Goal: Task Accomplishment & Management: Manage account settings

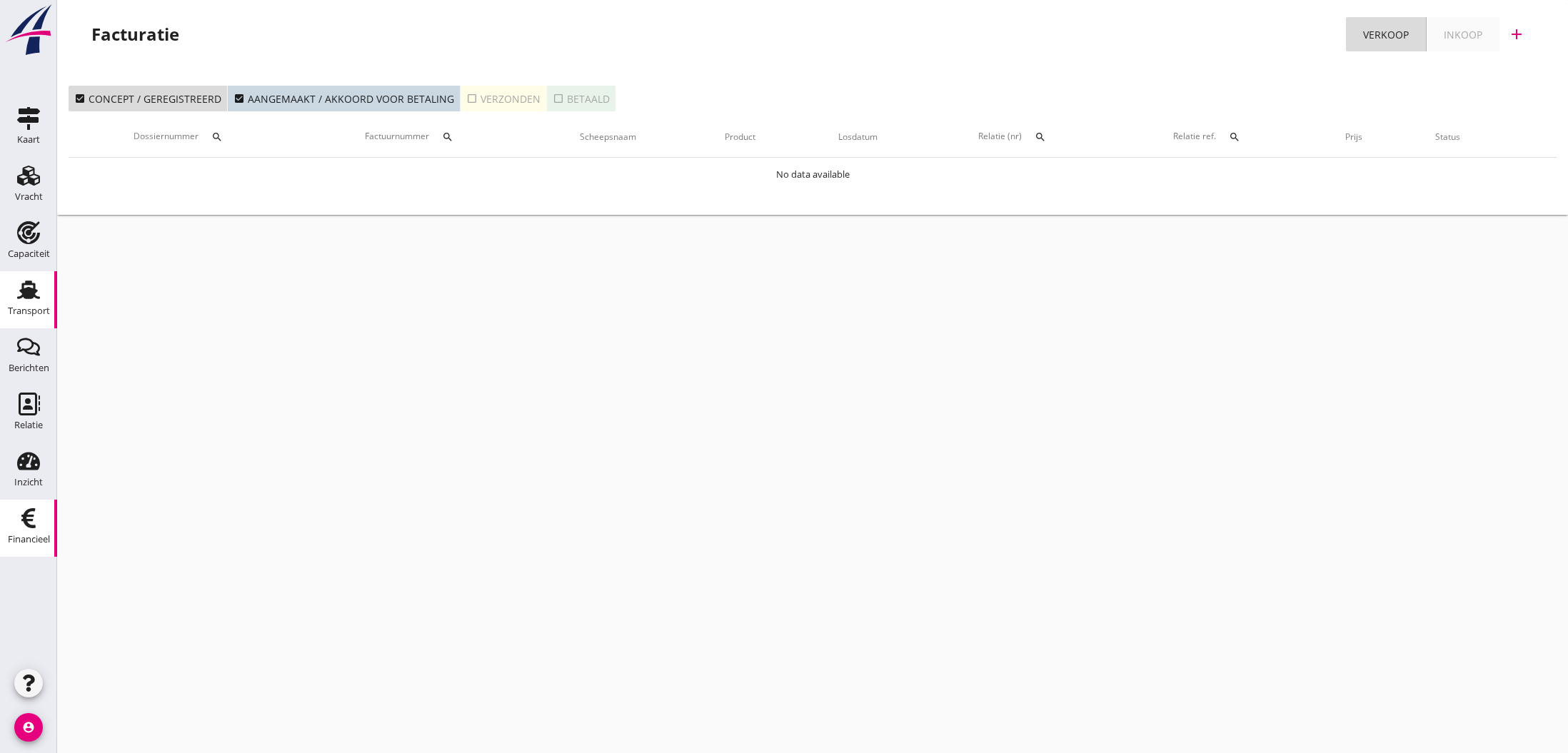
click at [32, 291] on use at bounding box center [28, 290] width 23 height 19
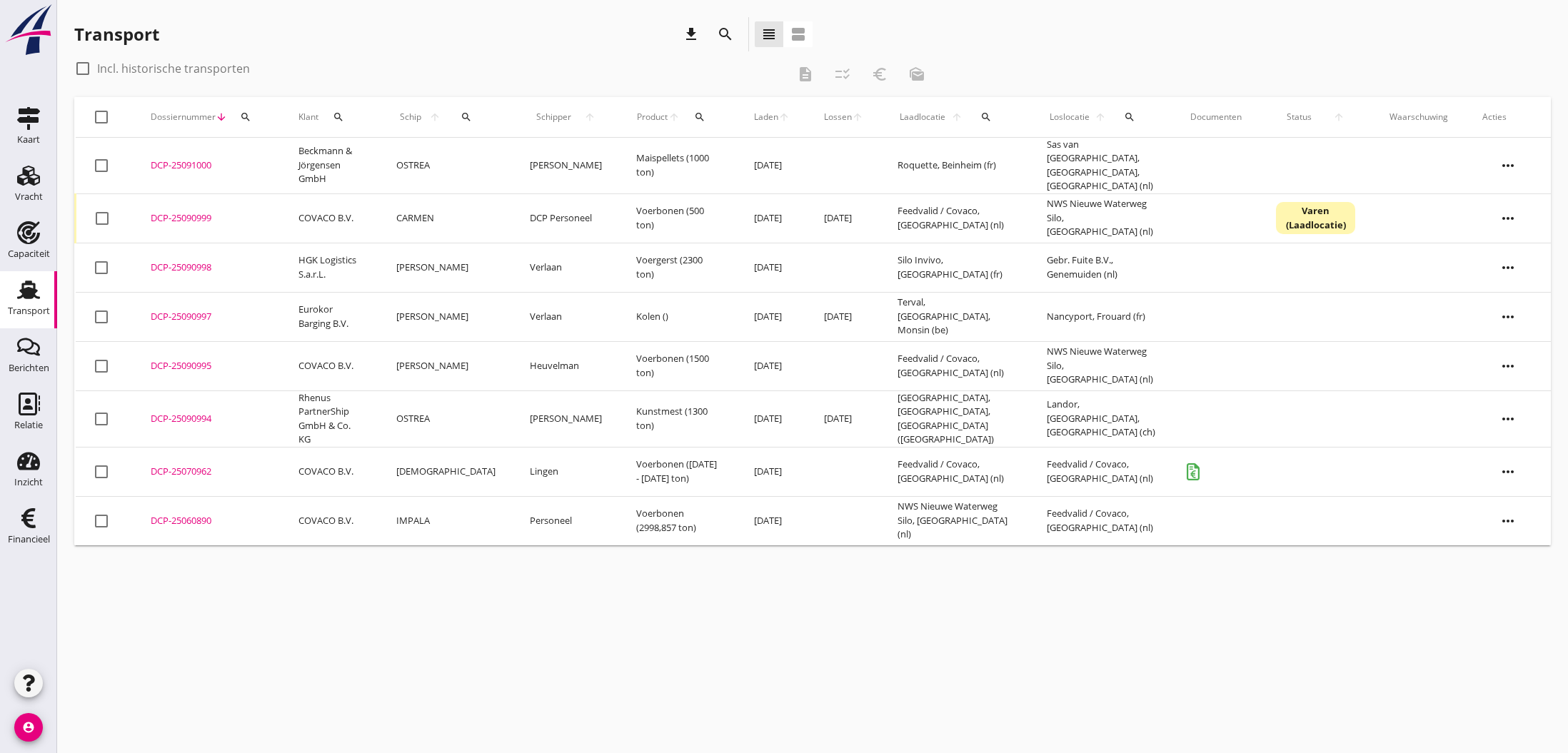
click at [204, 165] on div "DCP-25091000" at bounding box center [207, 165] width 113 height 14
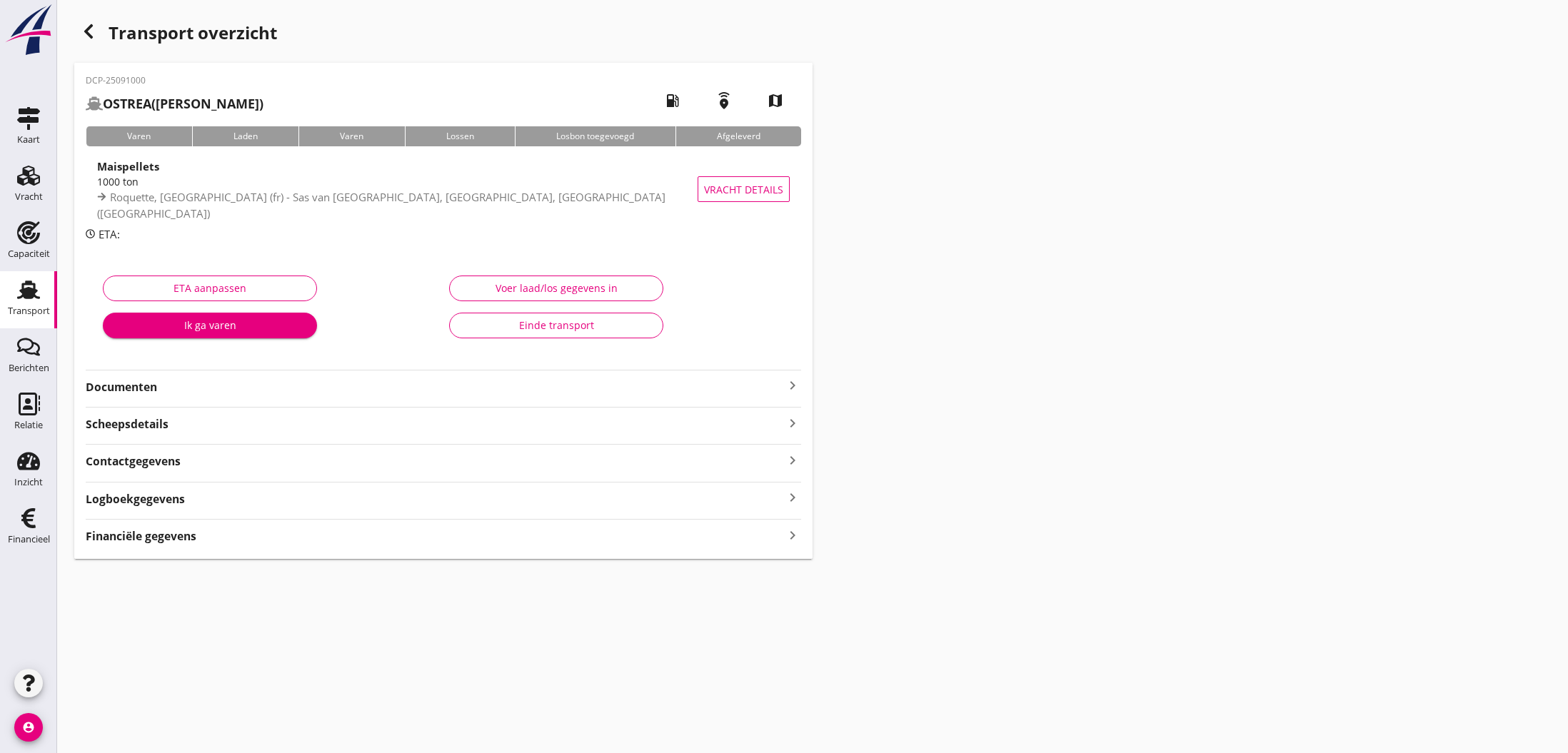
click at [787, 384] on icon "keyboard_arrow_right" at bounding box center [792, 386] width 17 height 17
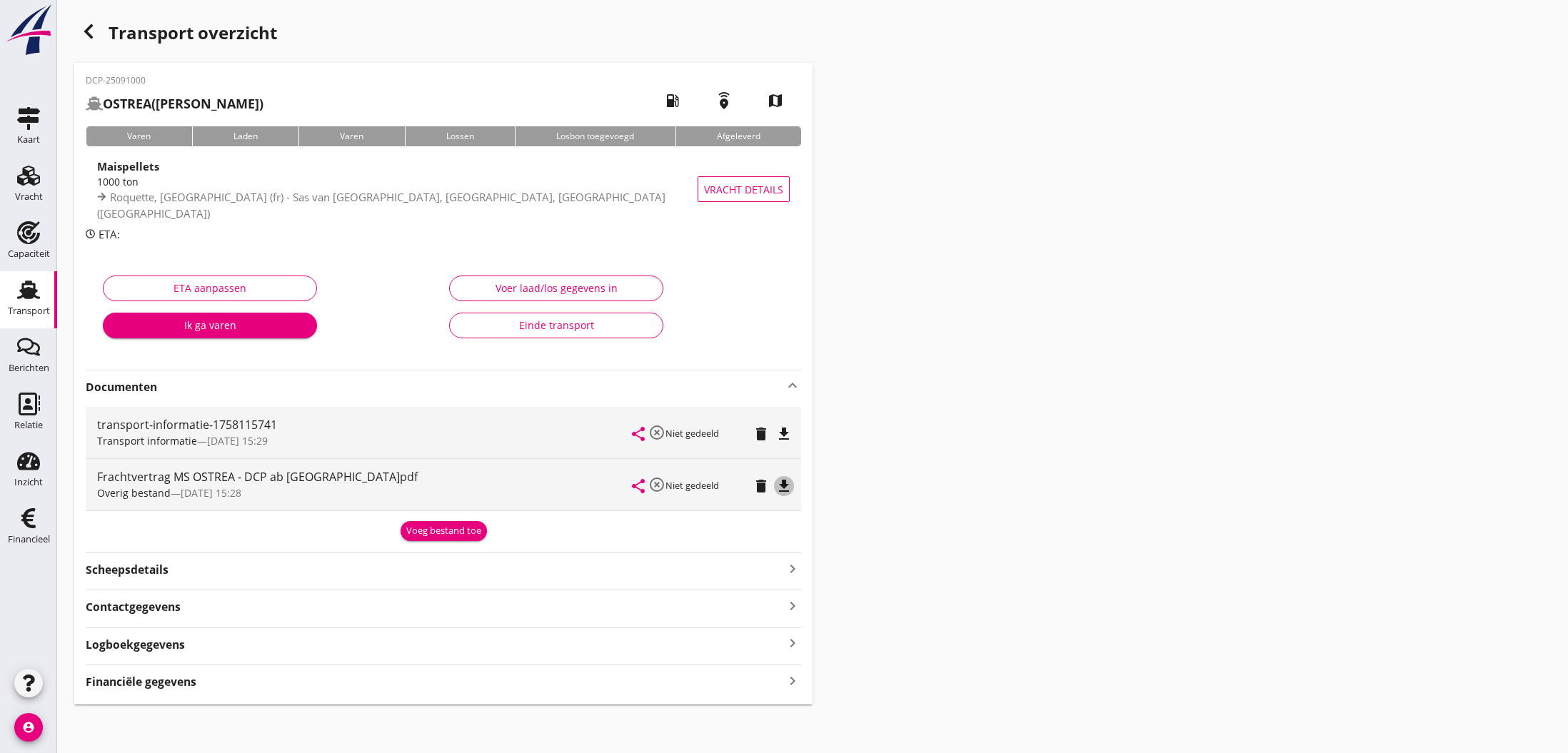
click at [787, 485] on icon "file_download" at bounding box center [784, 486] width 17 height 17
click at [787, 485] on icon "open_in_browser" at bounding box center [784, 486] width 17 height 17
click at [86, 29] on icon "button" at bounding box center [88, 32] width 17 height 17
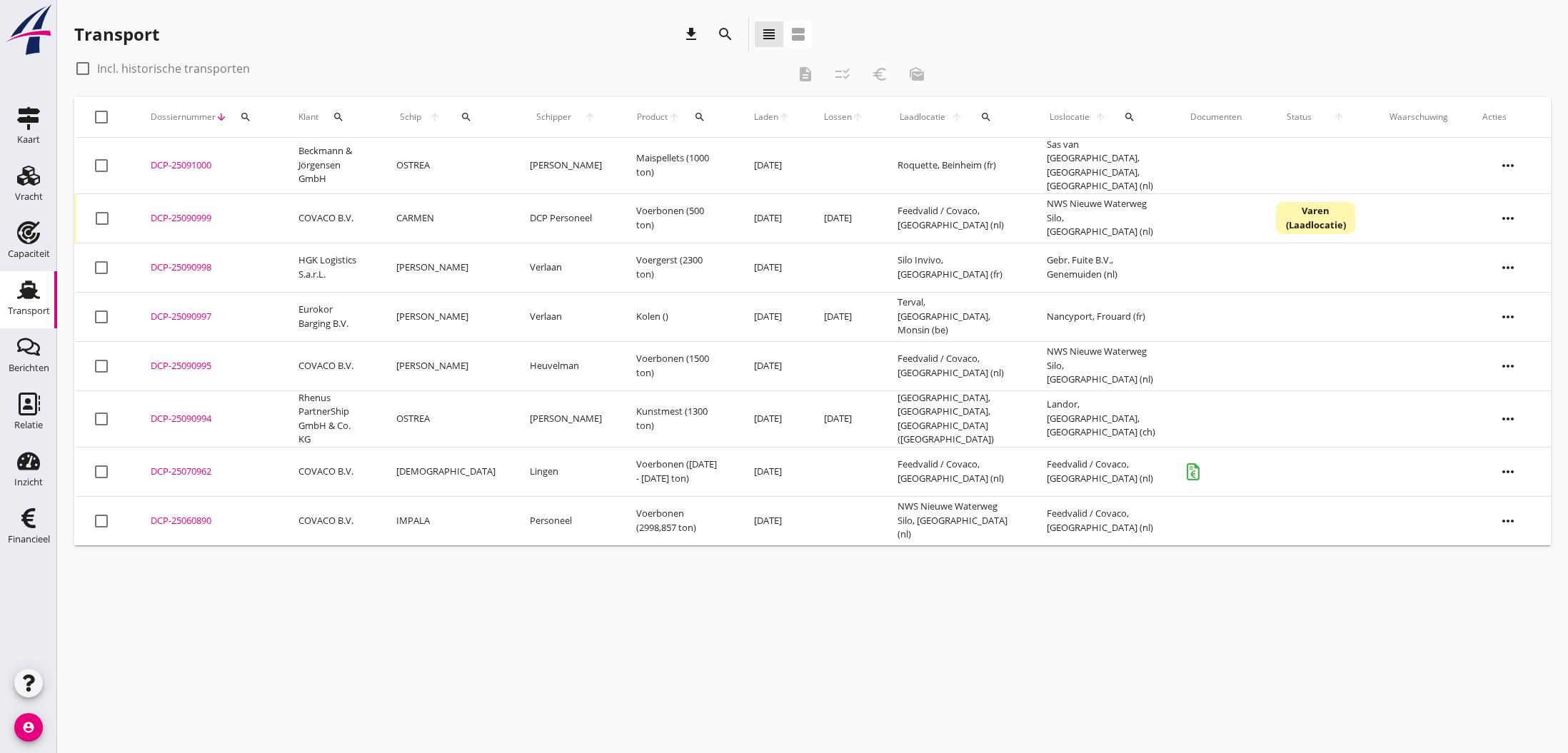
click at [168, 359] on div "DCP-25090995" at bounding box center [207, 365] width 113 height 14
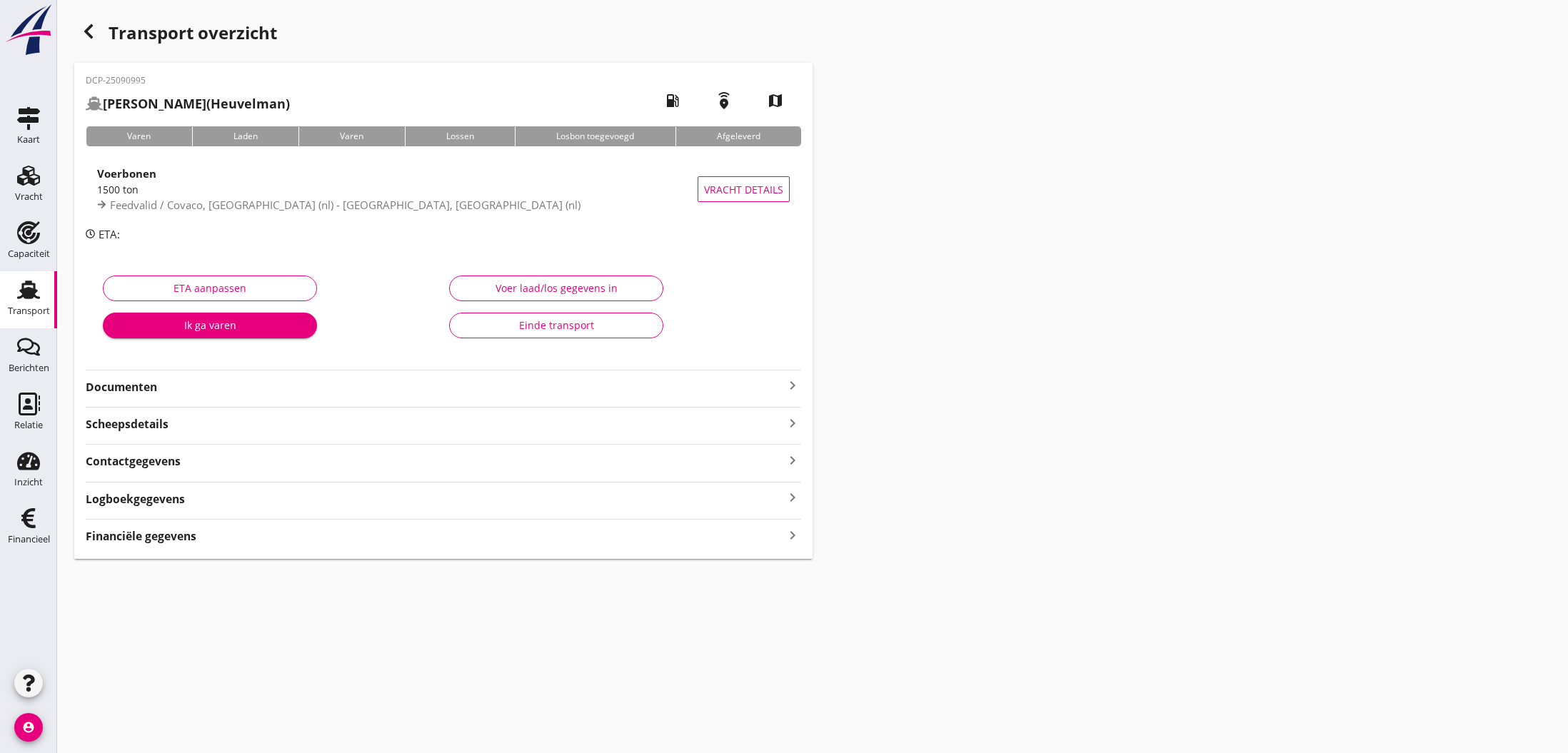
click at [792, 389] on icon "keyboard_arrow_right" at bounding box center [792, 386] width 17 height 17
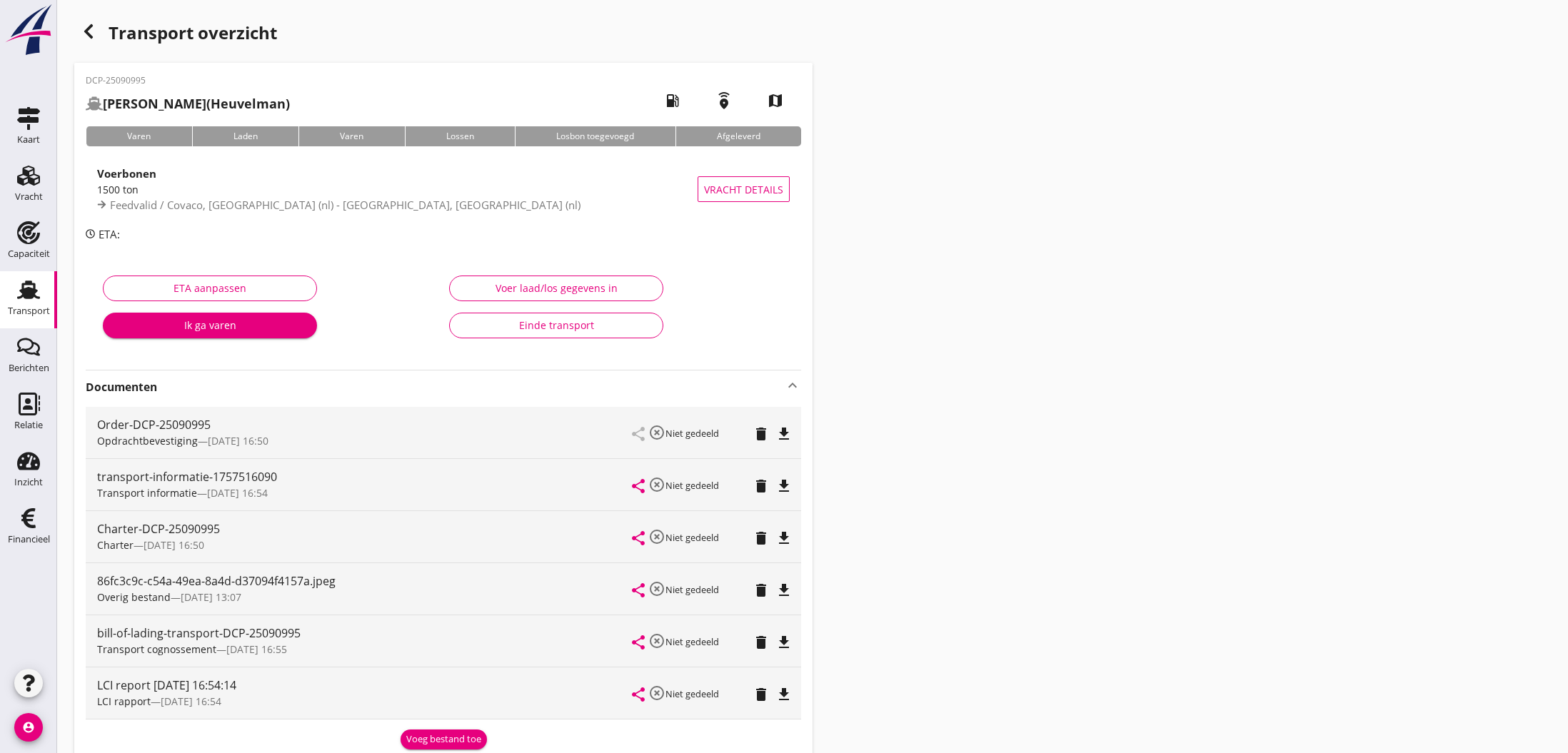
click at [784, 588] on icon "file_download" at bounding box center [784, 590] width 17 height 17
click at [784, 588] on icon "open_in_browser" at bounding box center [784, 590] width 17 height 17
click at [535, 290] on div "Voer laad/los gegevens in" at bounding box center [556, 288] width 190 height 15
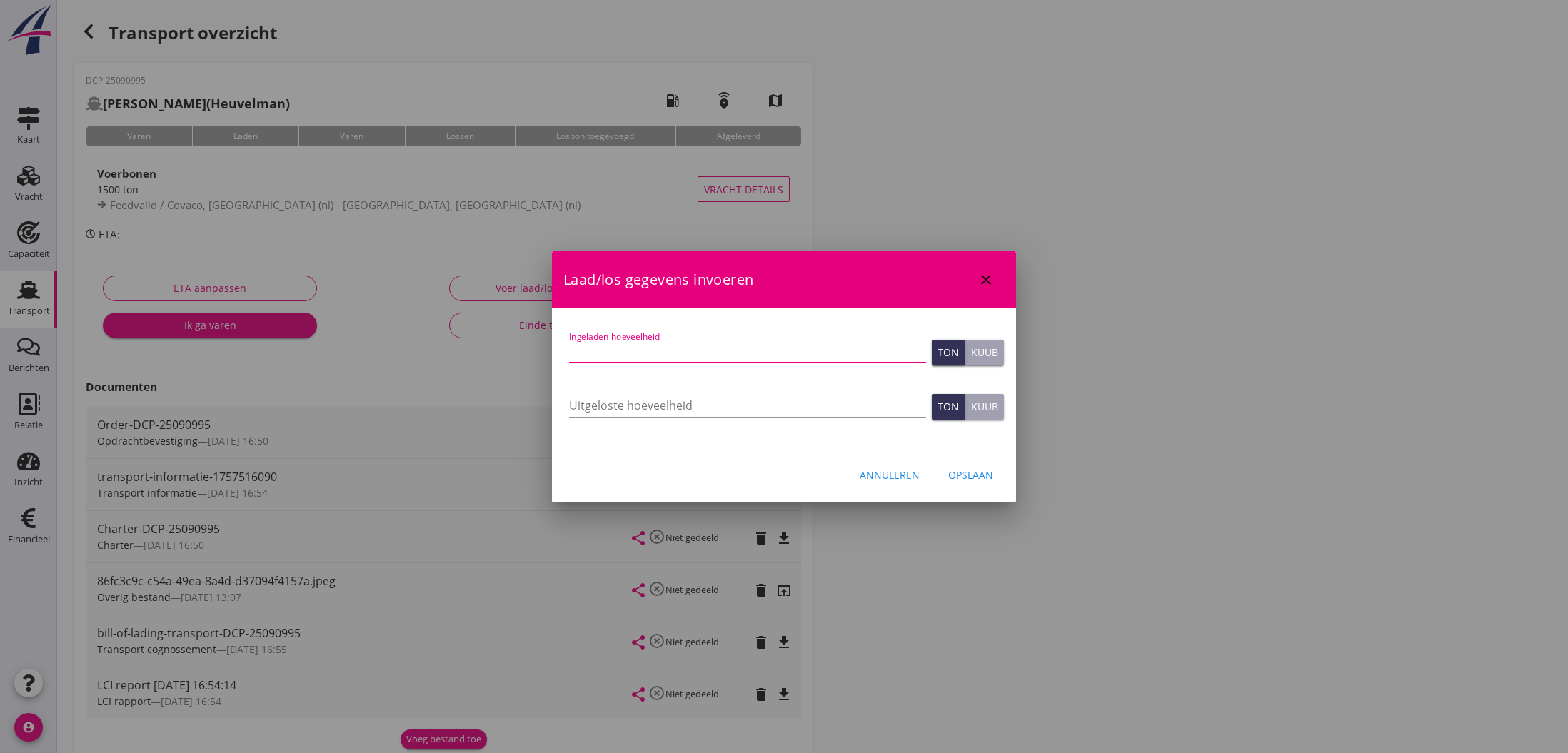
click at [597, 352] on input "Ingeladen hoeveelheid" at bounding box center [747, 351] width 357 height 23
type input "1499.738"
click at [966, 479] on div "Opslaan" at bounding box center [970, 475] width 45 height 15
type input "0"
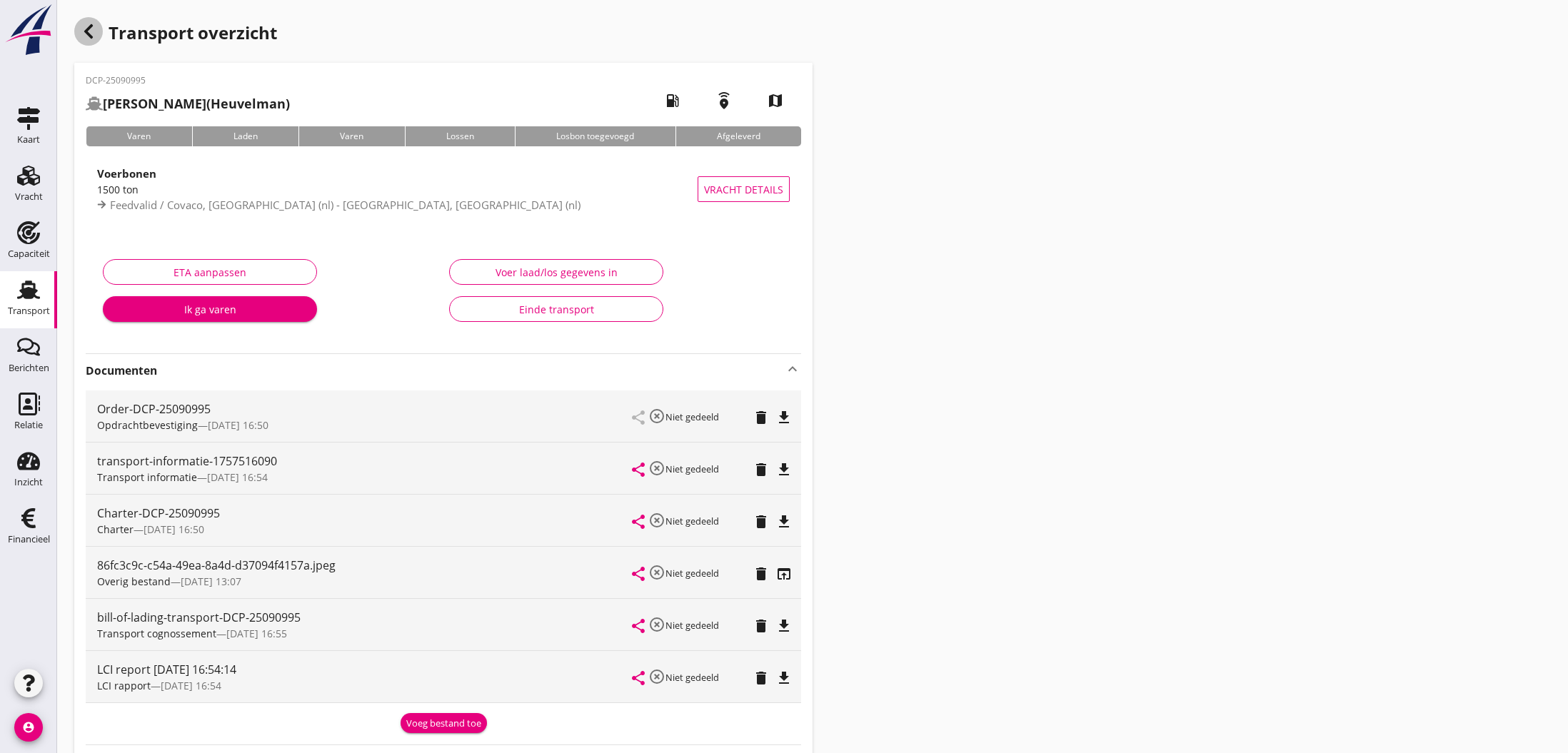
click at [91, 34] on icon "button" at bounding box center [88, 32] width 17 height 17
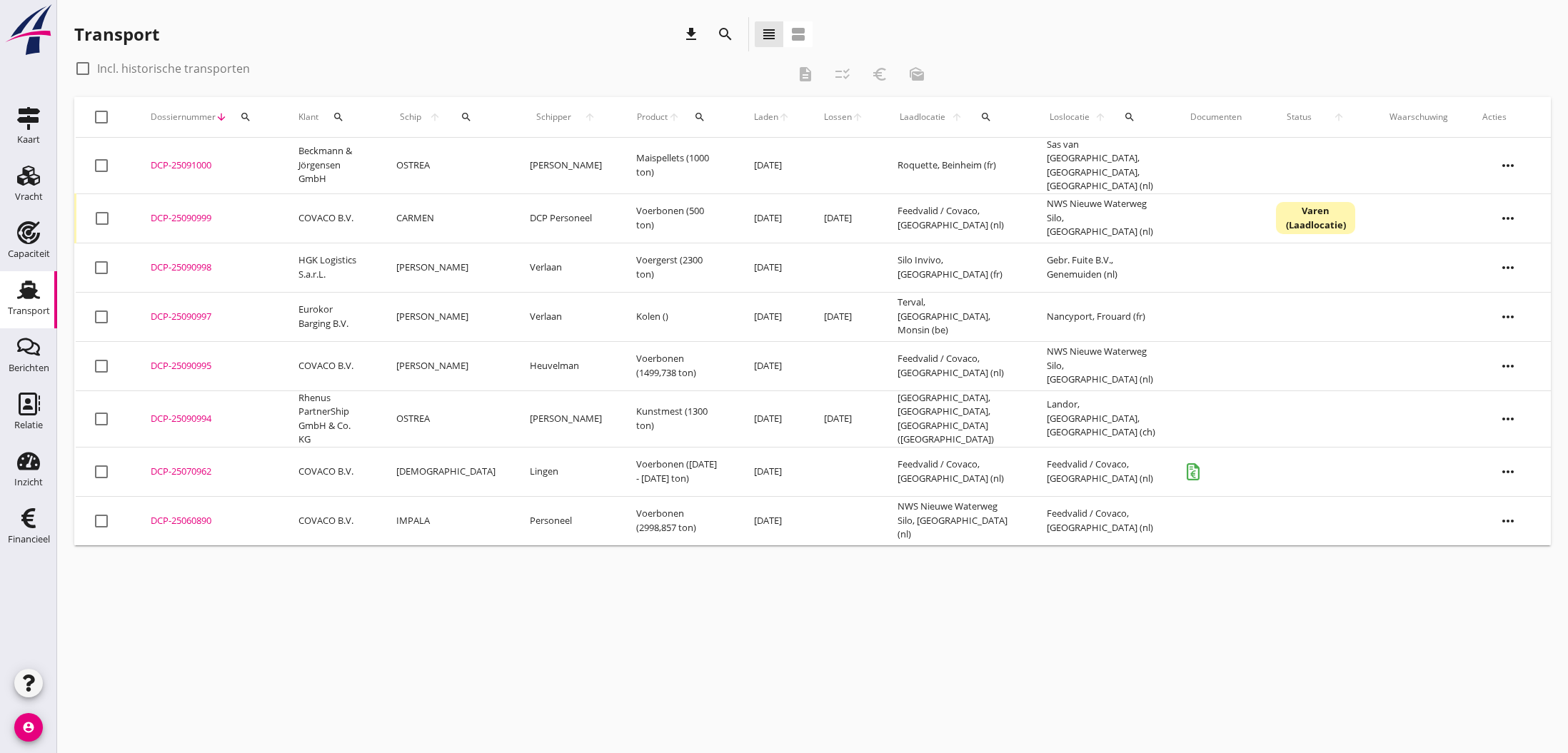
click at [206, 412] on div "DCP-25090994" at bounding box center [207, 418] width 113 height 14
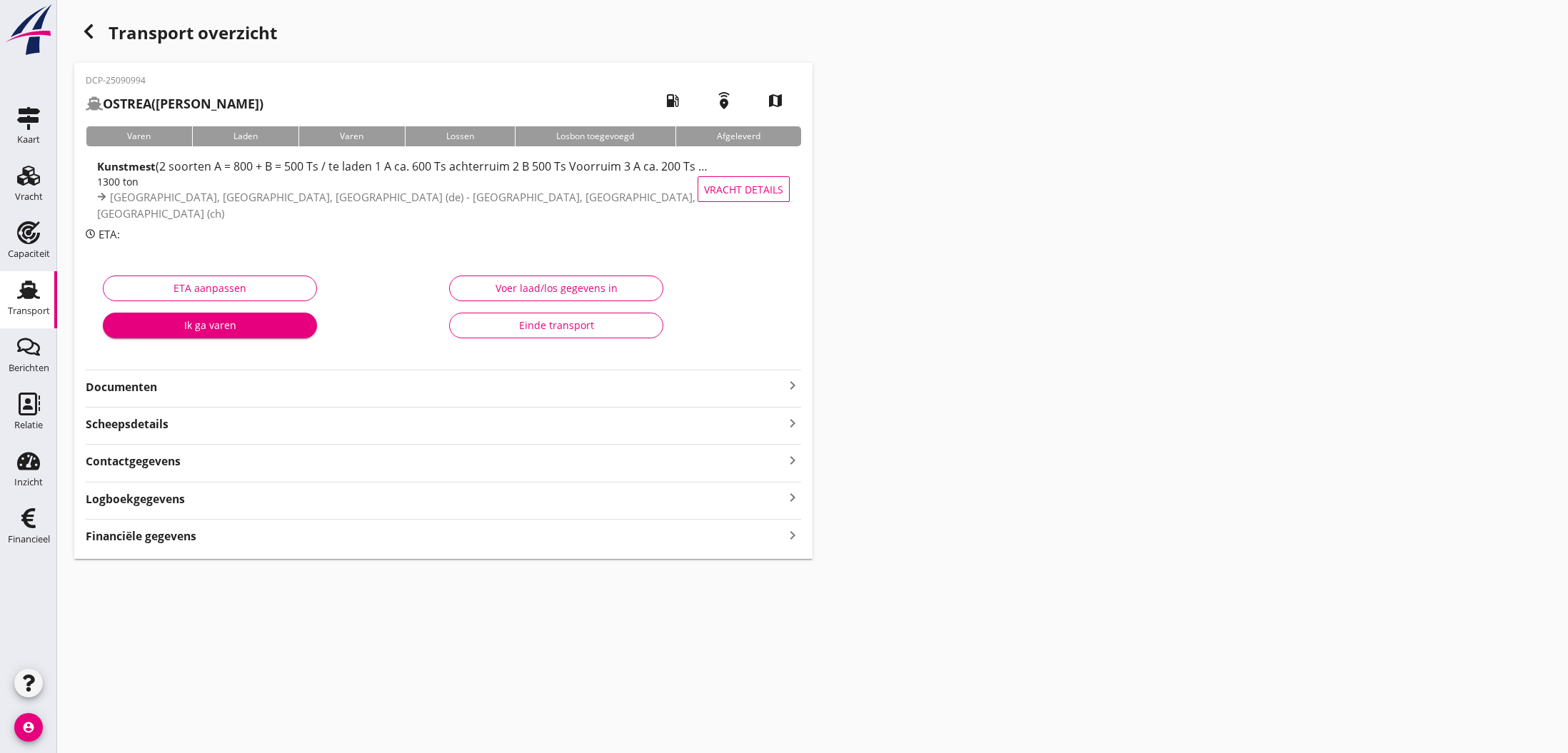
click at [793, 385] on icon "keyboard_arrow_right" at bounding box center [792, 386] width 17 height 17
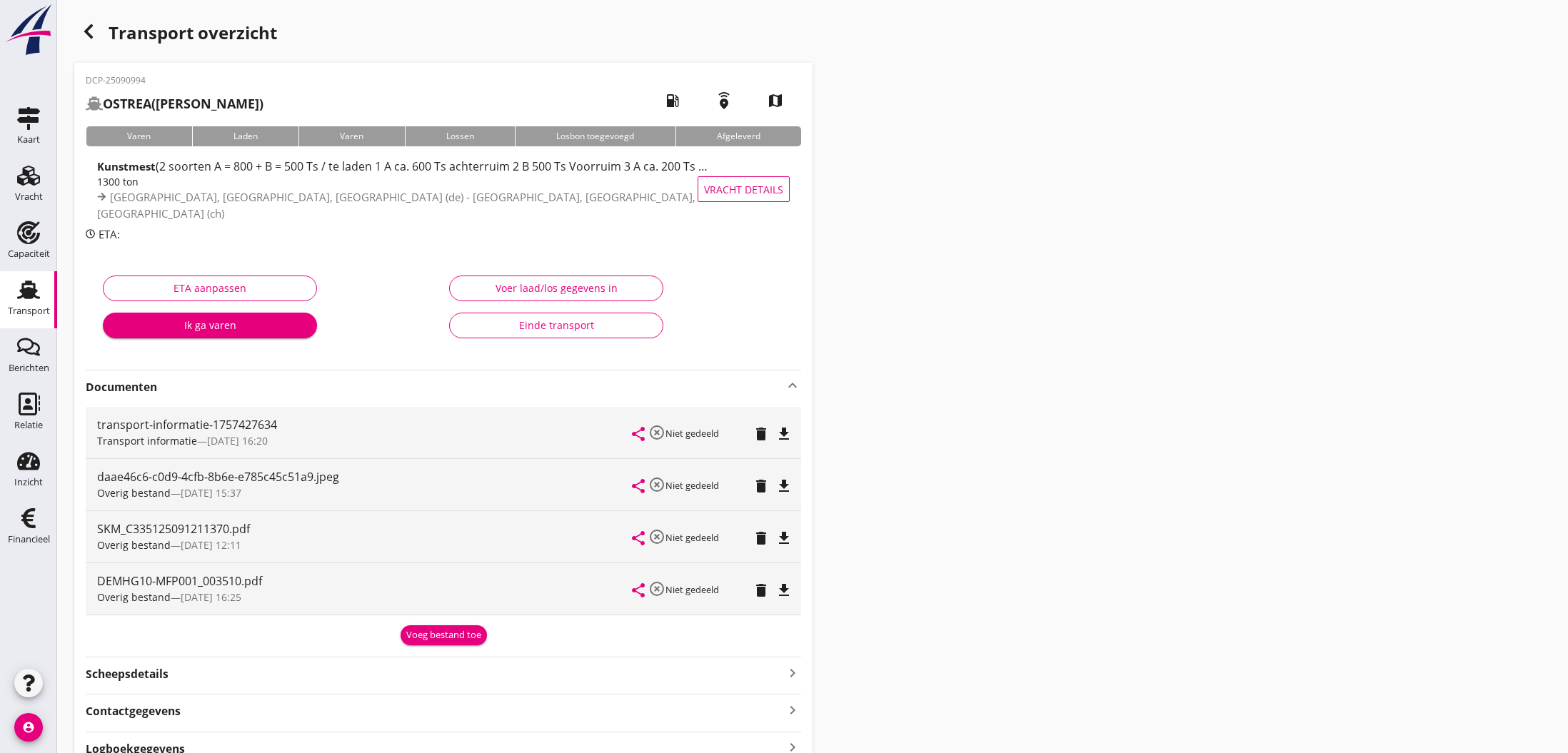
click at [784, 485] on icon "file_download" at bounding box center [784, 486] width 17 height 17
click at [784, 485] on icon "open_in_browser" at bounding box center [784, 486] width 17 height 17
click at [781, 538] on icon "file_download" at bounding box center [784, 538] width 17 height 17
click at [781, 538] on icon "open_in_browser" at bounding box center [784, 538] width 17 height 17
click at [553, 287] on div "Voer laad/los gegevens in" at bounding box center [556, 288] width 190 height 15
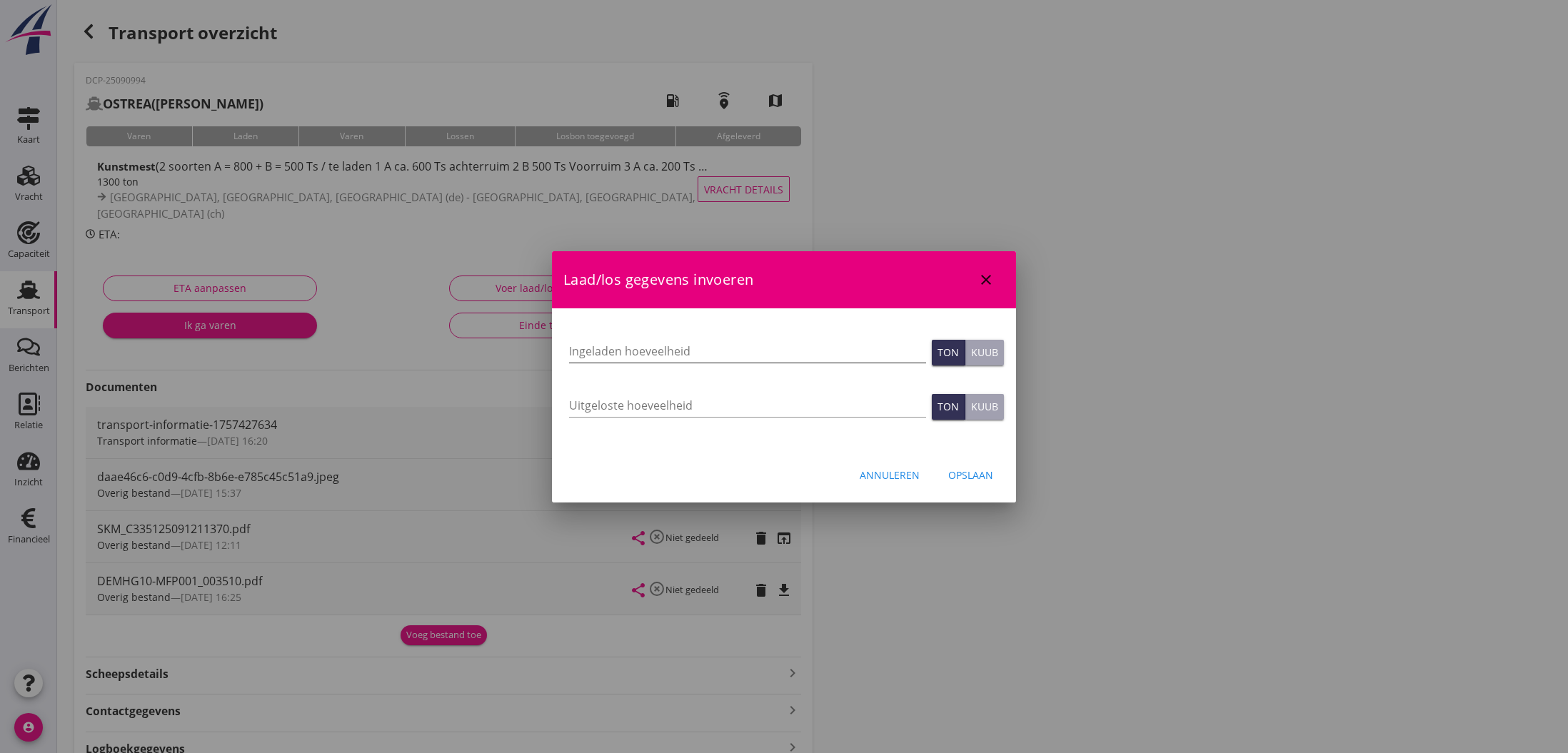
click at [639, 356] on input "Ingeladen hoeveelheid" at bounding box center [747, 351] width 357 height 23
type input "1258.980"
click at [586, 402] on input "Uitgeloste hoeveelheid" at bounding box center [747, 405] width 357 height 23
type input "1258.980"
click at [968, 476] on div "Opslaan" at bounding box center [970, 475] width 45 height 15
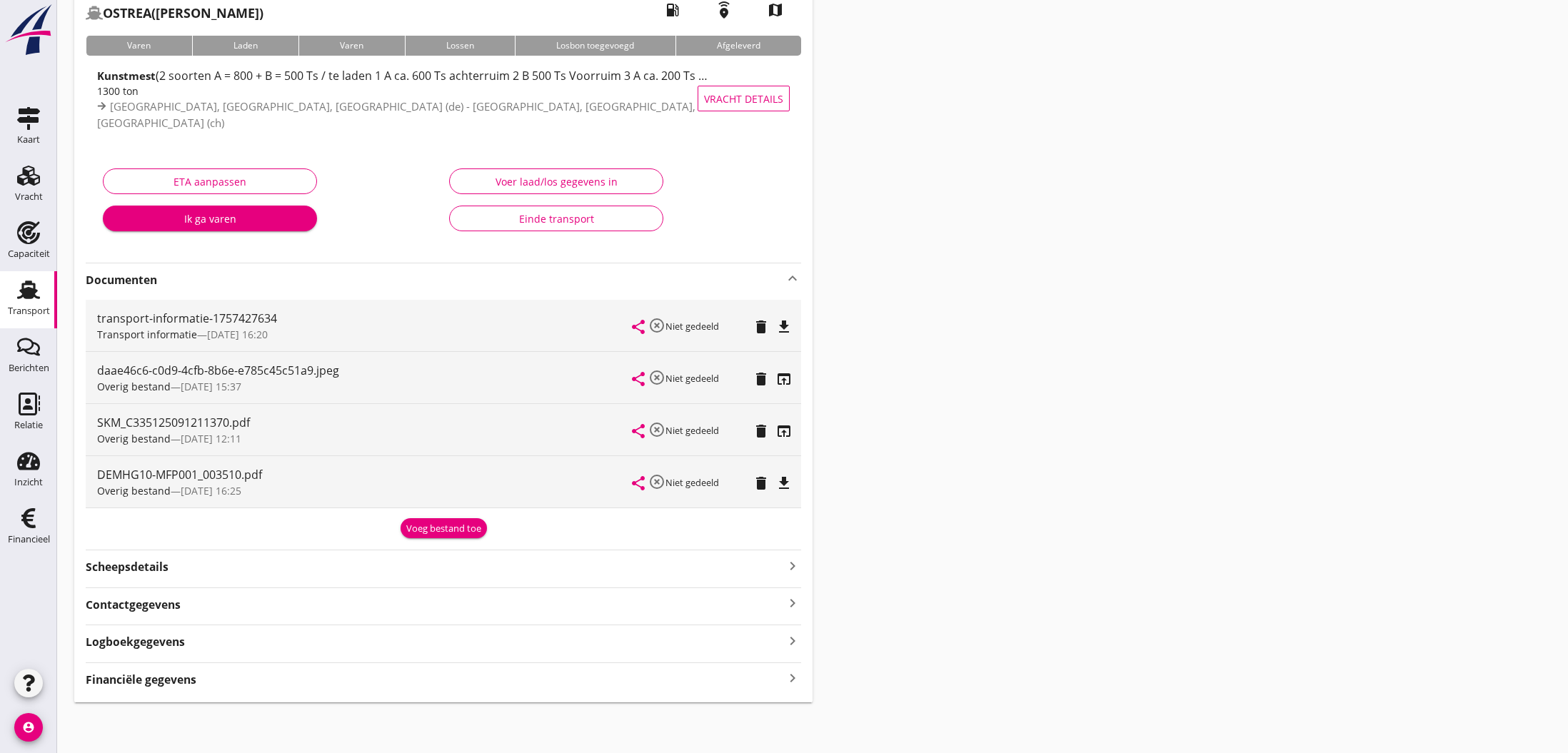
scroll to position [90, 0]
click at [779, 484] on icon "file_download" at bounding box center [784, 484] width 17 height 17
click at [782, 484] on icon "open_in_browser" at bounding box center [784, 484] width 17 height 17
click at [118, 676] on strong "Financiële gegevens" at bounding box center [140, 681] width 111 height 17
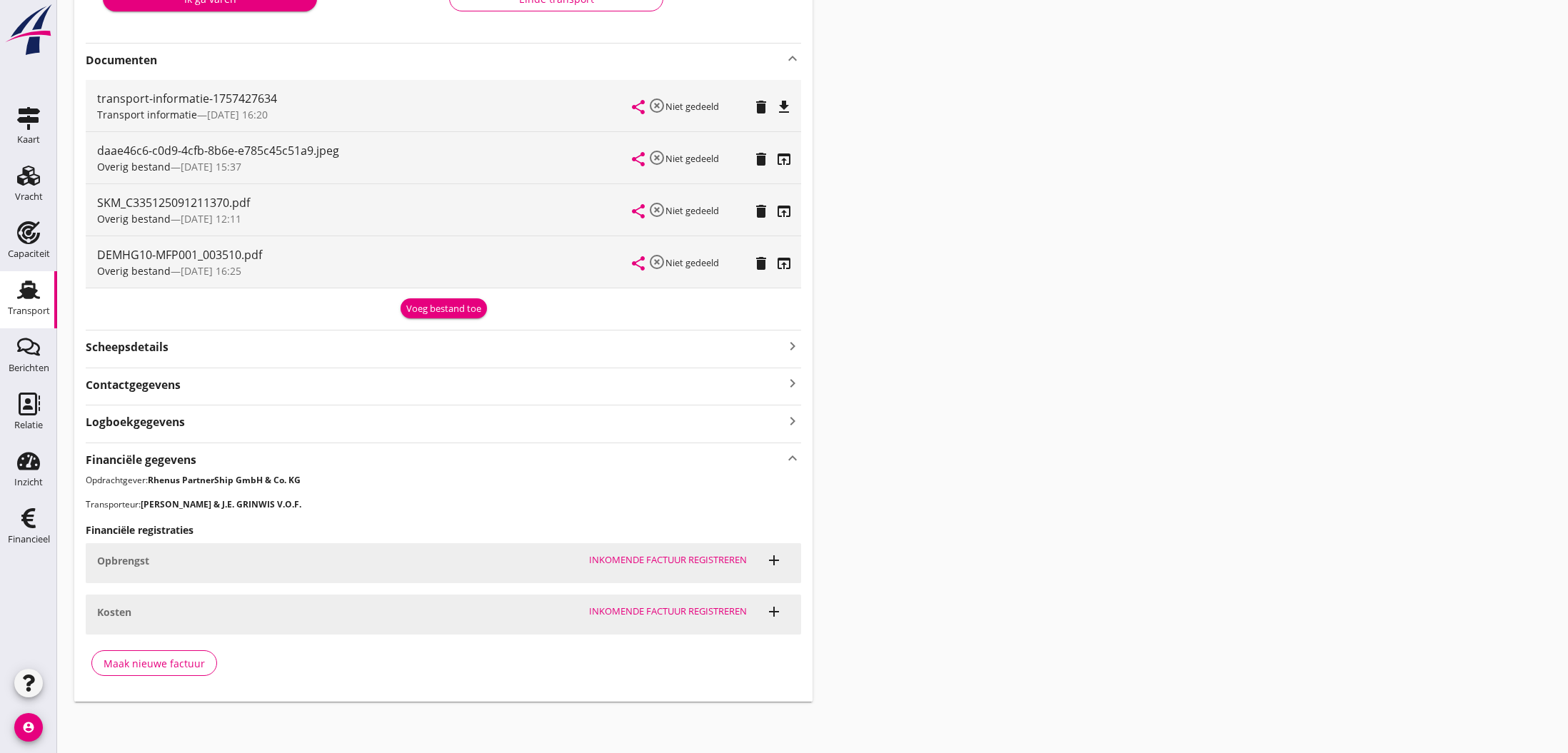
scroll to position [310, 0]
click at [167, 666] on div "Maak nieuwe factuur" at bounding box center [153, 666] width 101 height 15
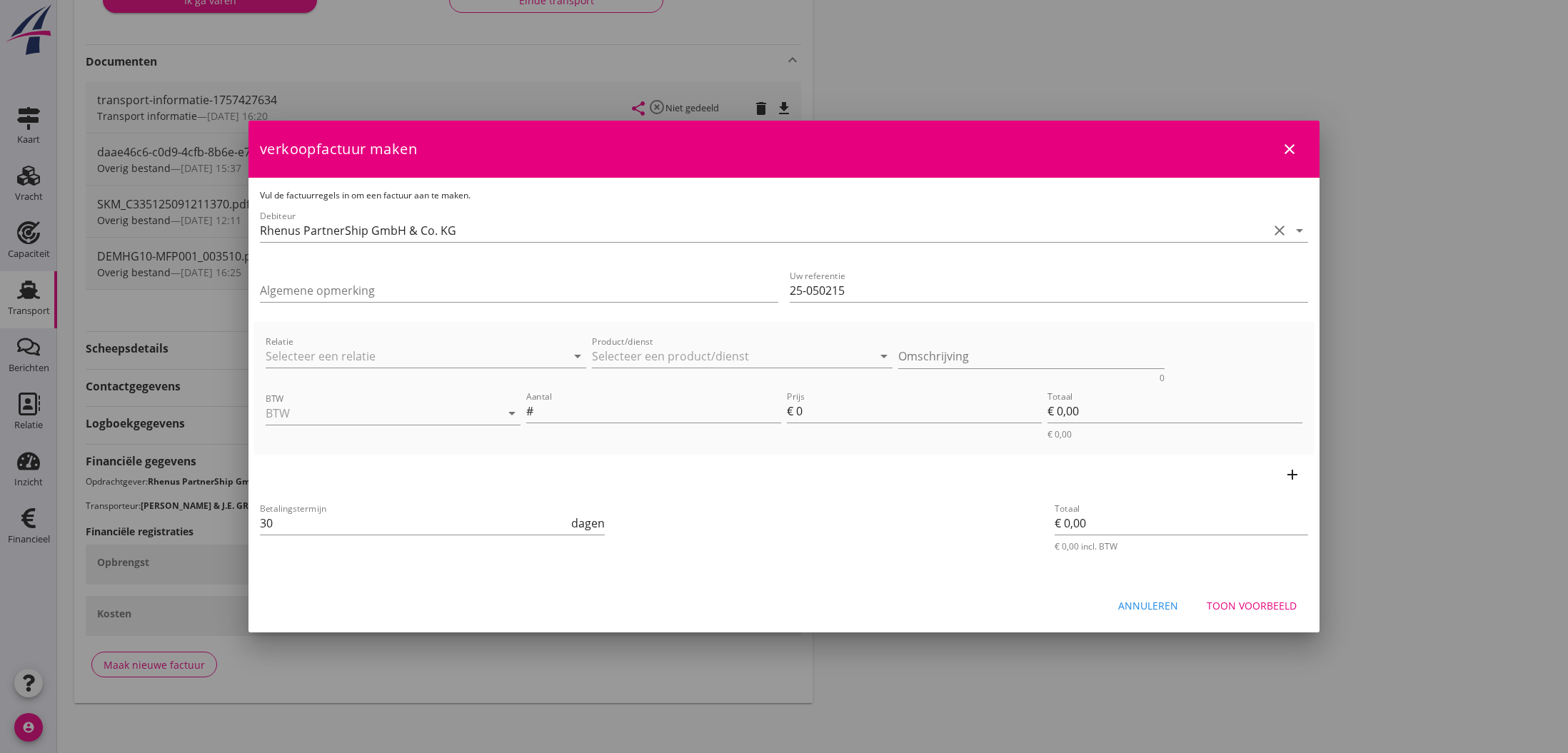
click at [1148, 605] on div "Annuleren" at bounding box center [1148, 606] width 60 height 15
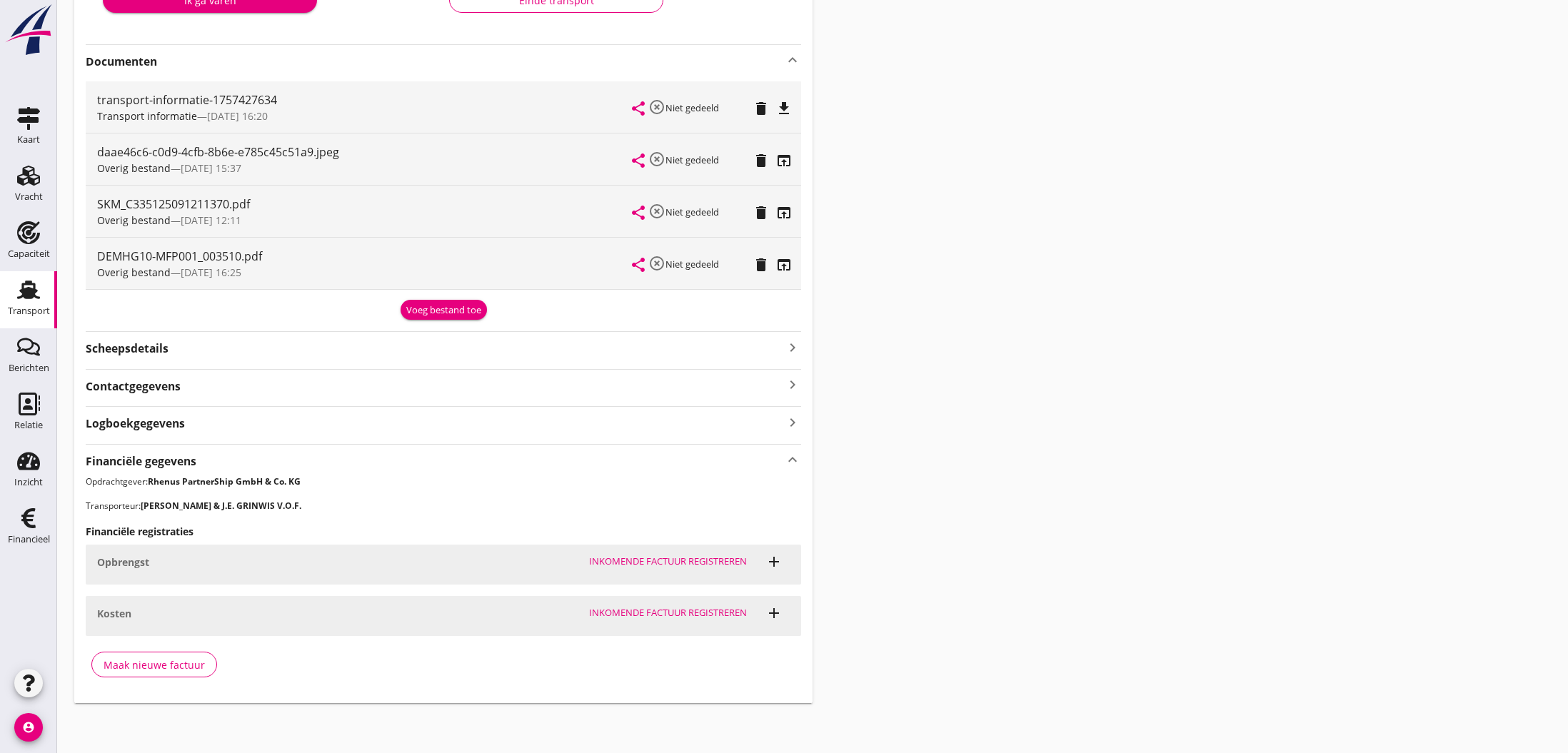
click at [137, 659] on div "Maak nieuwe factuur" at bounding box center [153, 666] width 101 height 15
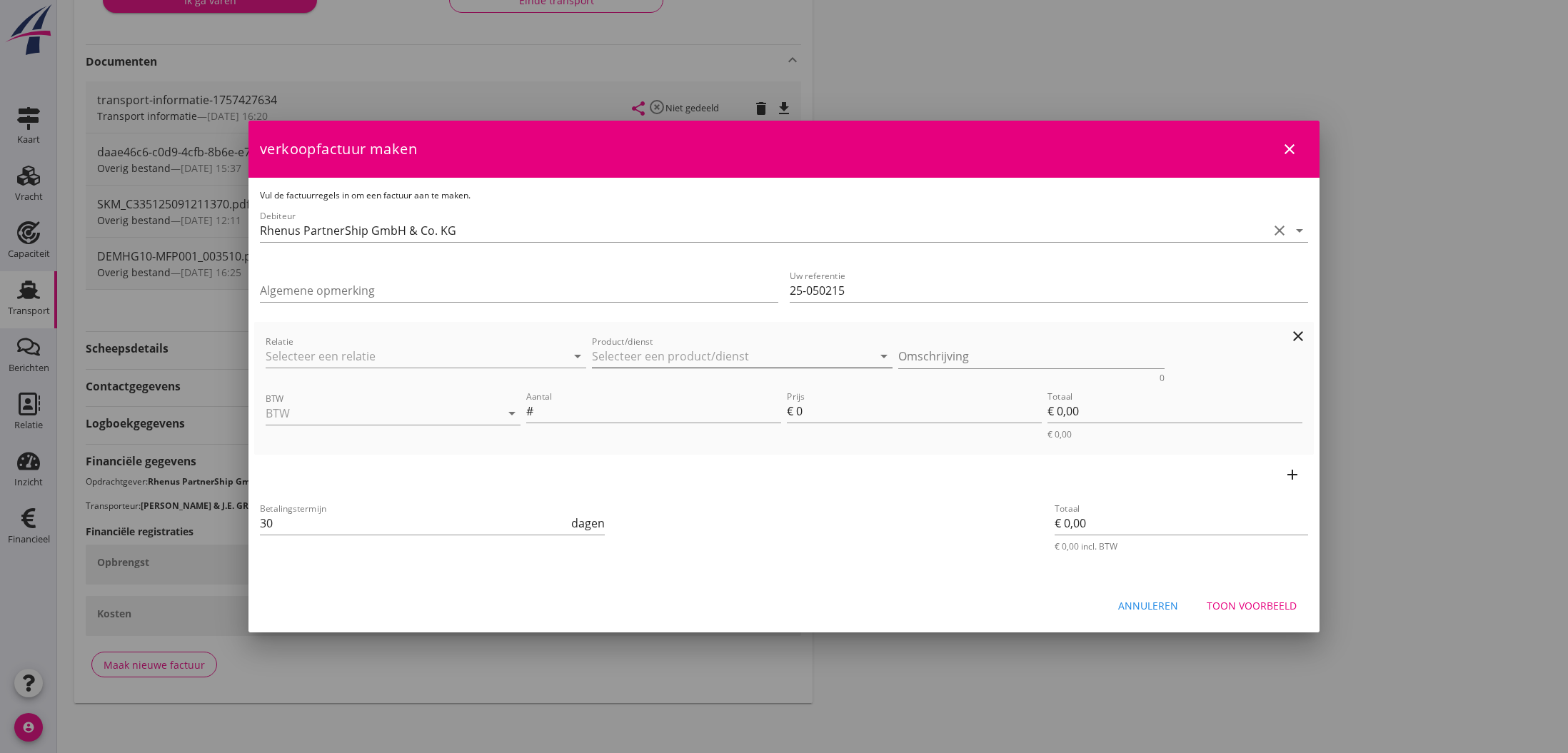
click at [637, 363] on input "Product/dienst" at bounding box center [732, 356] width 281 height 23
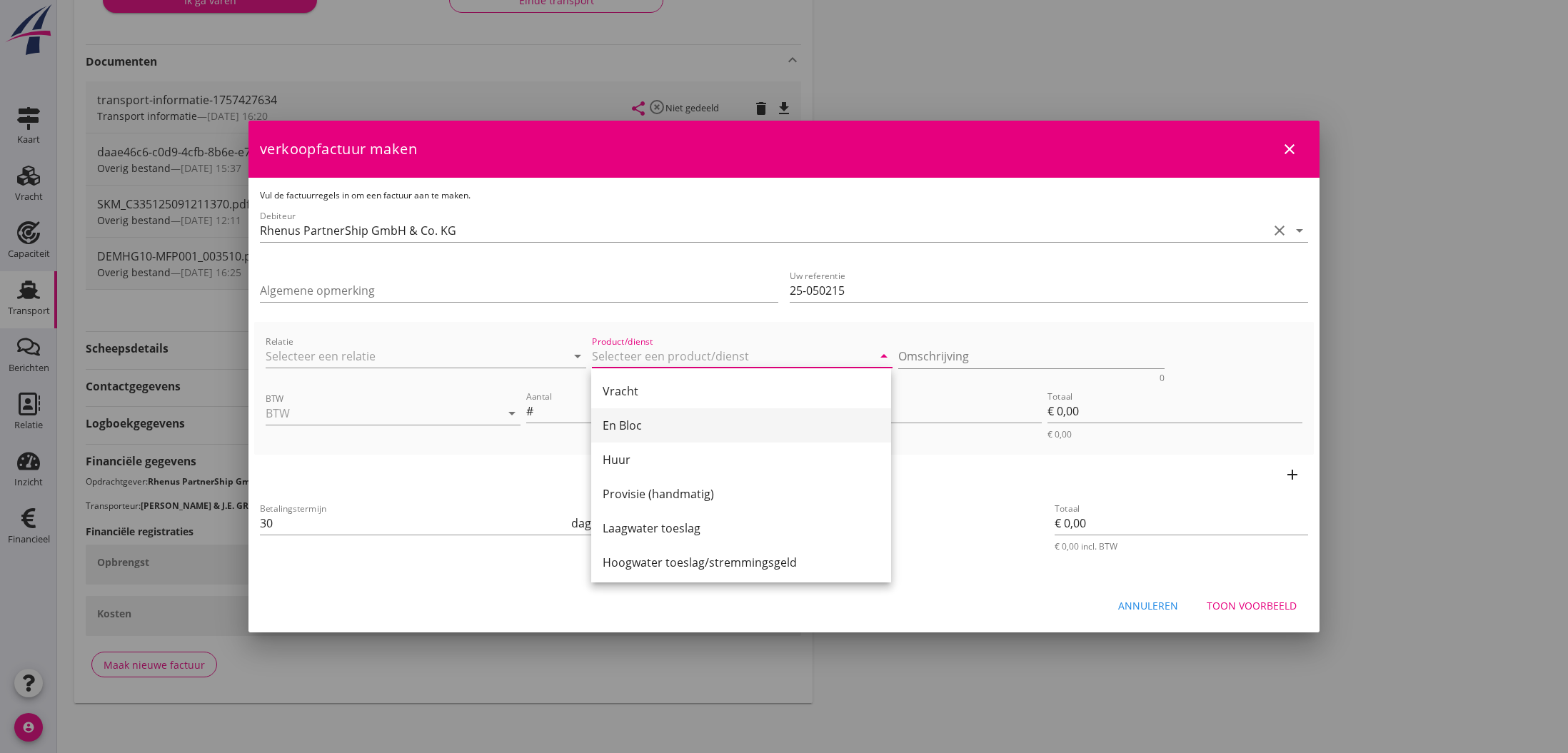
click at [633, 430] on div "En Bloc" at bounding box center [741, 426] width 277 height 17
type input "En Bloc"
click at [377, 418] on input "BTW" at bounding box center [373, 413] width 215 height 23
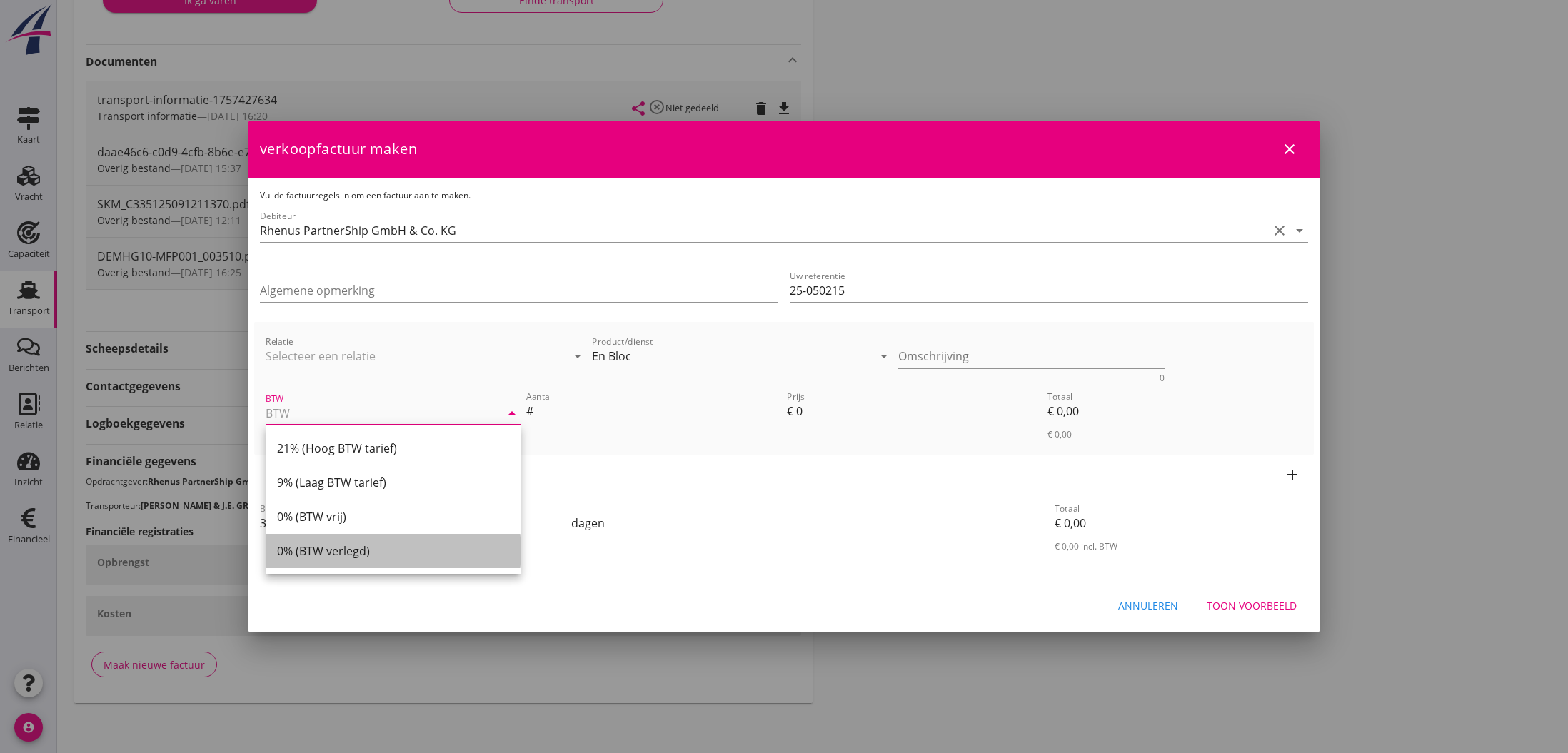
click at [338, 547] on div "0% (BTW verlegd)" at bounding box center [393, 551] width 232 height 17
type input "0% (BTW verlegd)"
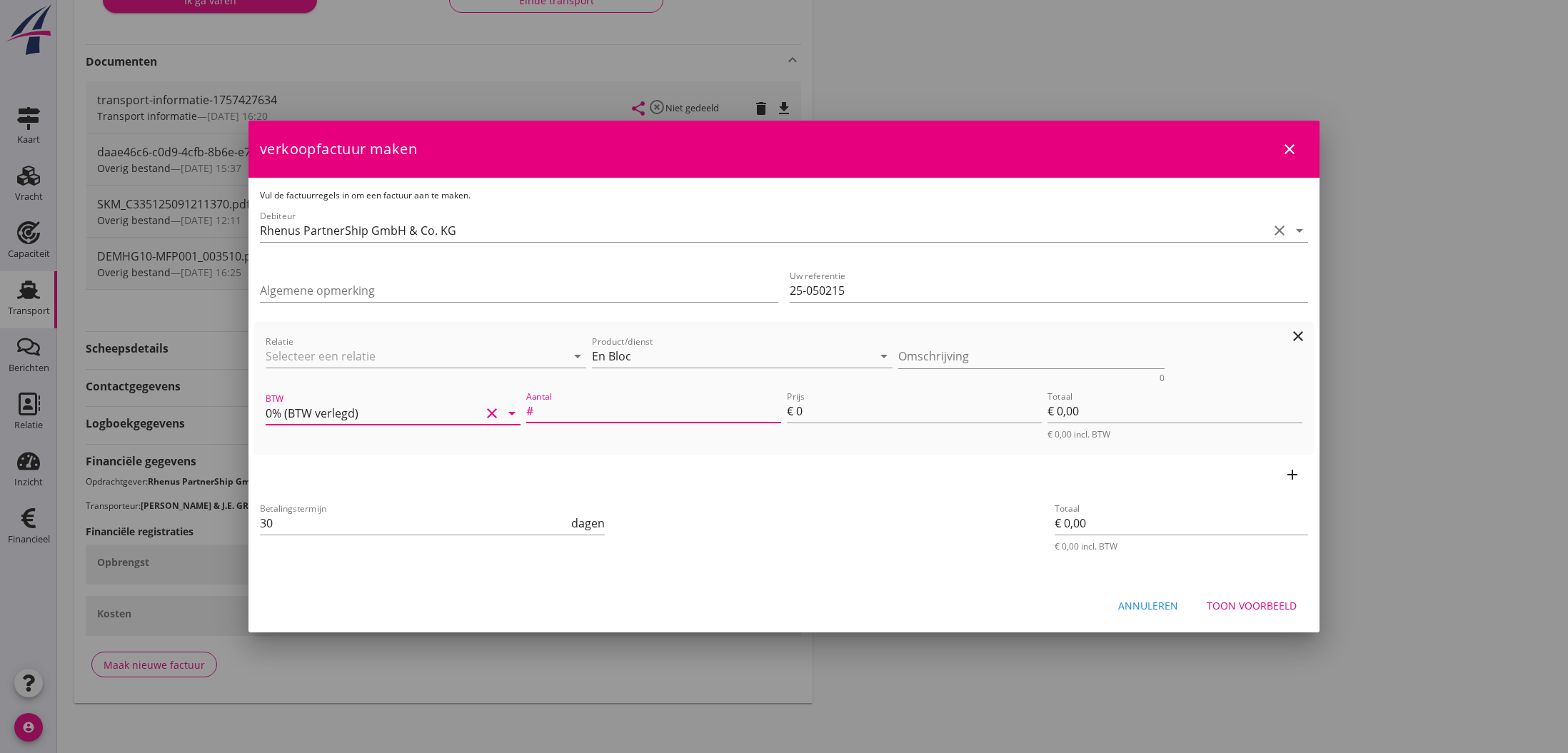
click at [570, 413] on input "Aantal" at bounding box center [658, 411] width 244 height 23
type input "1"
drag, startPoint x: 799, startPoint y: 411, endPoint x: 809, endPoint y: 411, distance: 10.0
click at [807, 411] on input "0" at bounding box center [919, 411] width 245 height 23
type input "1"
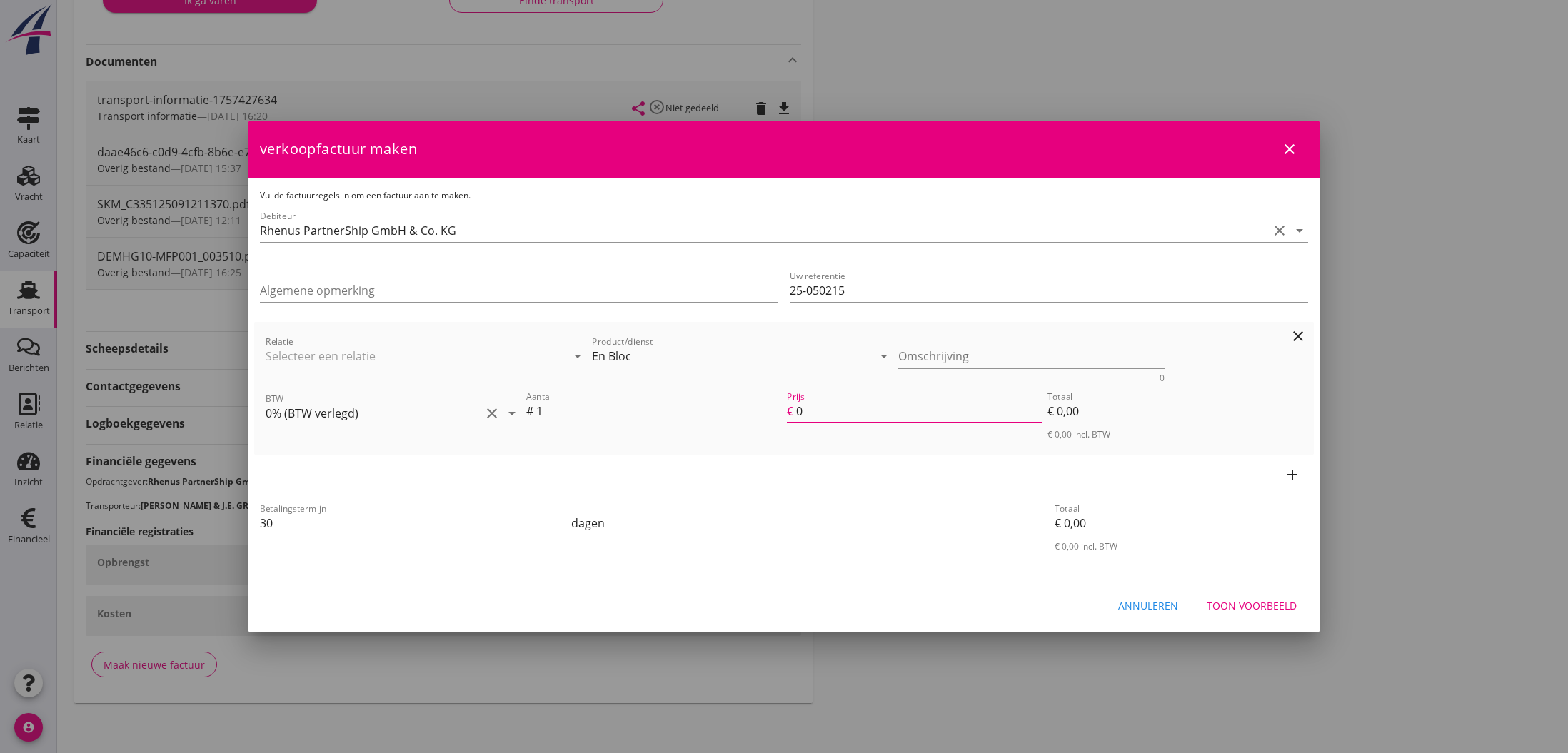
type input "€ 1,00"
type input "19"
type input "€ 19,00"
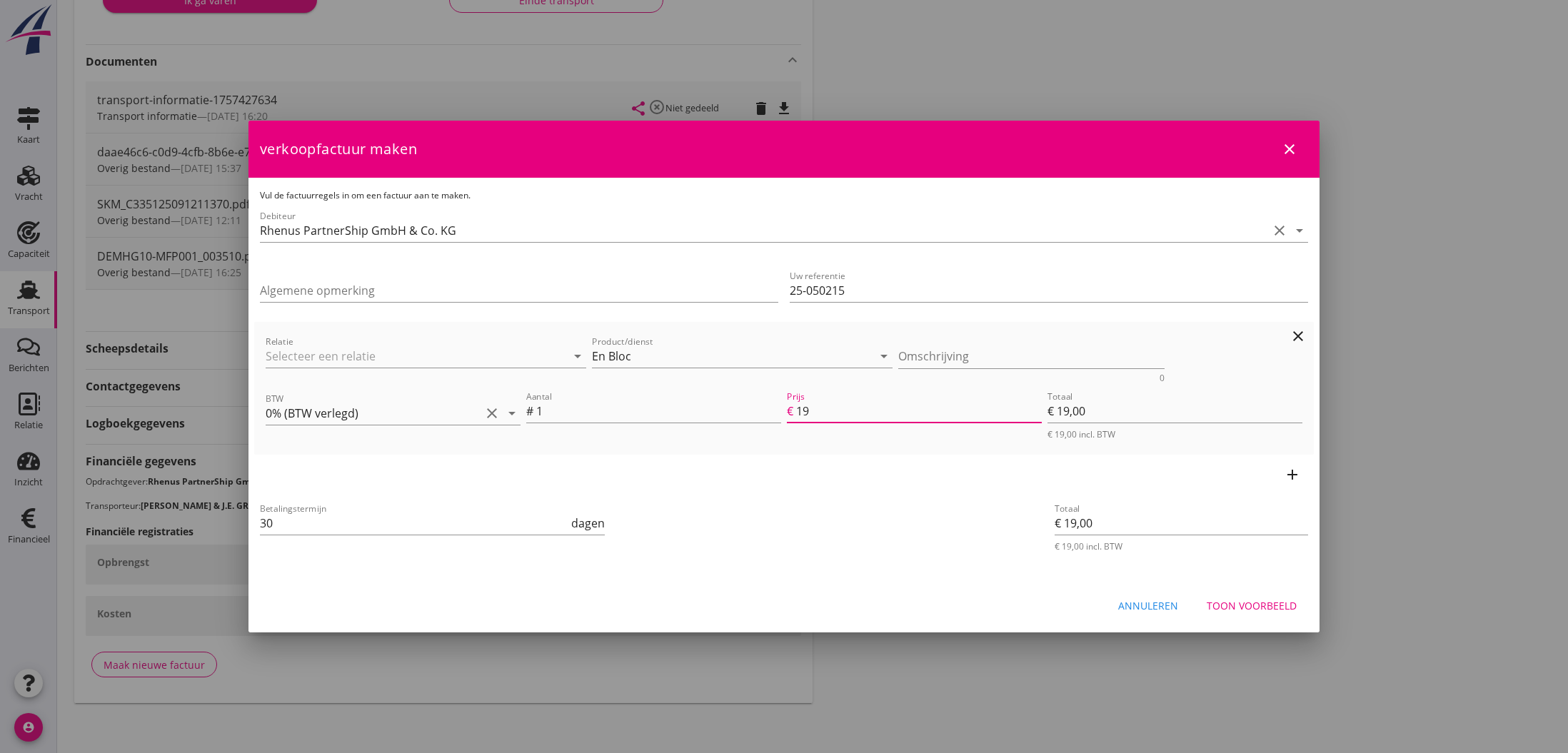
type input "195"
type input "€ 195,00"
type input "1950"
type input "€ 1.950,00"
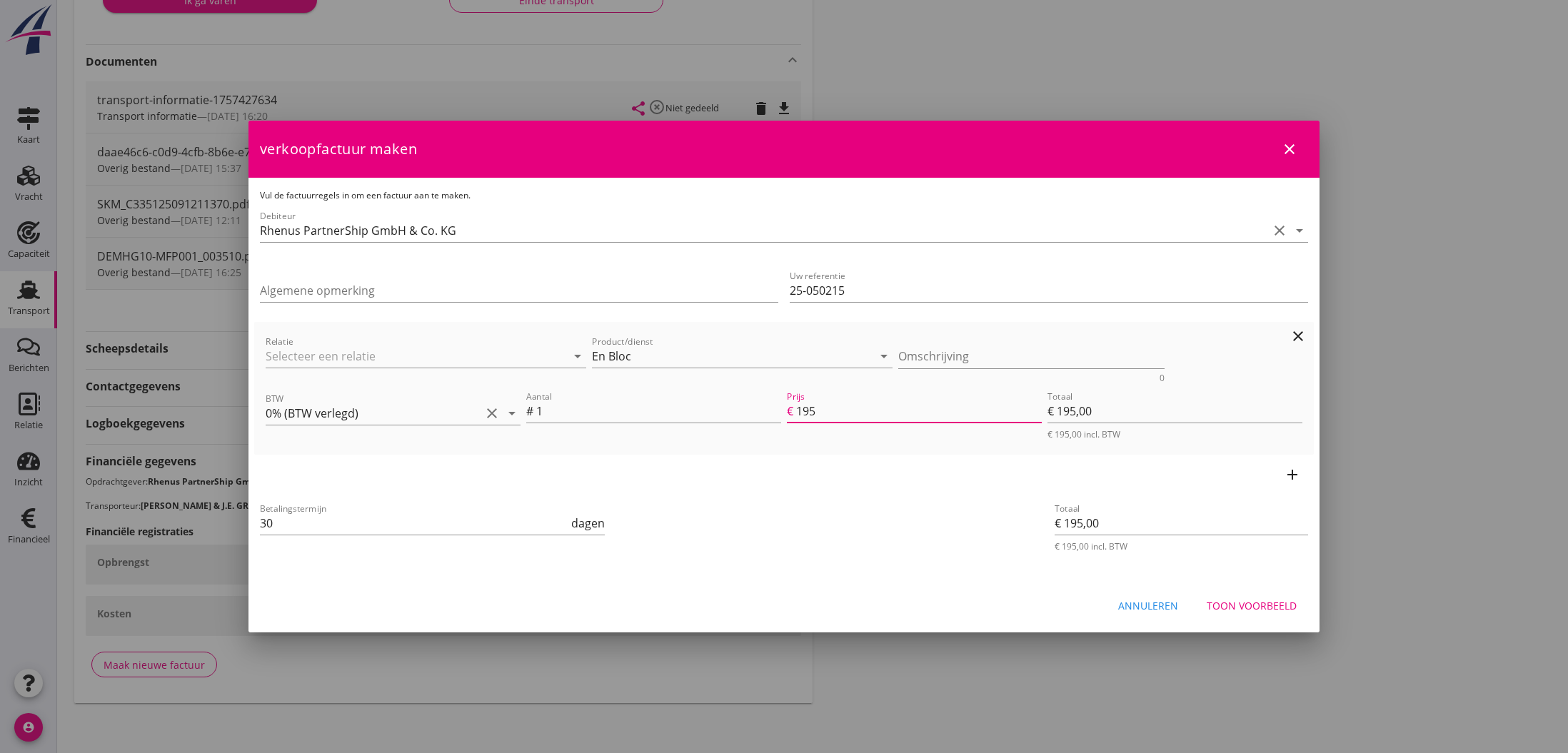
type input "€ 1.950,00"
type input "19500"
type input "€ 19.500,00"
type input "19500.00"
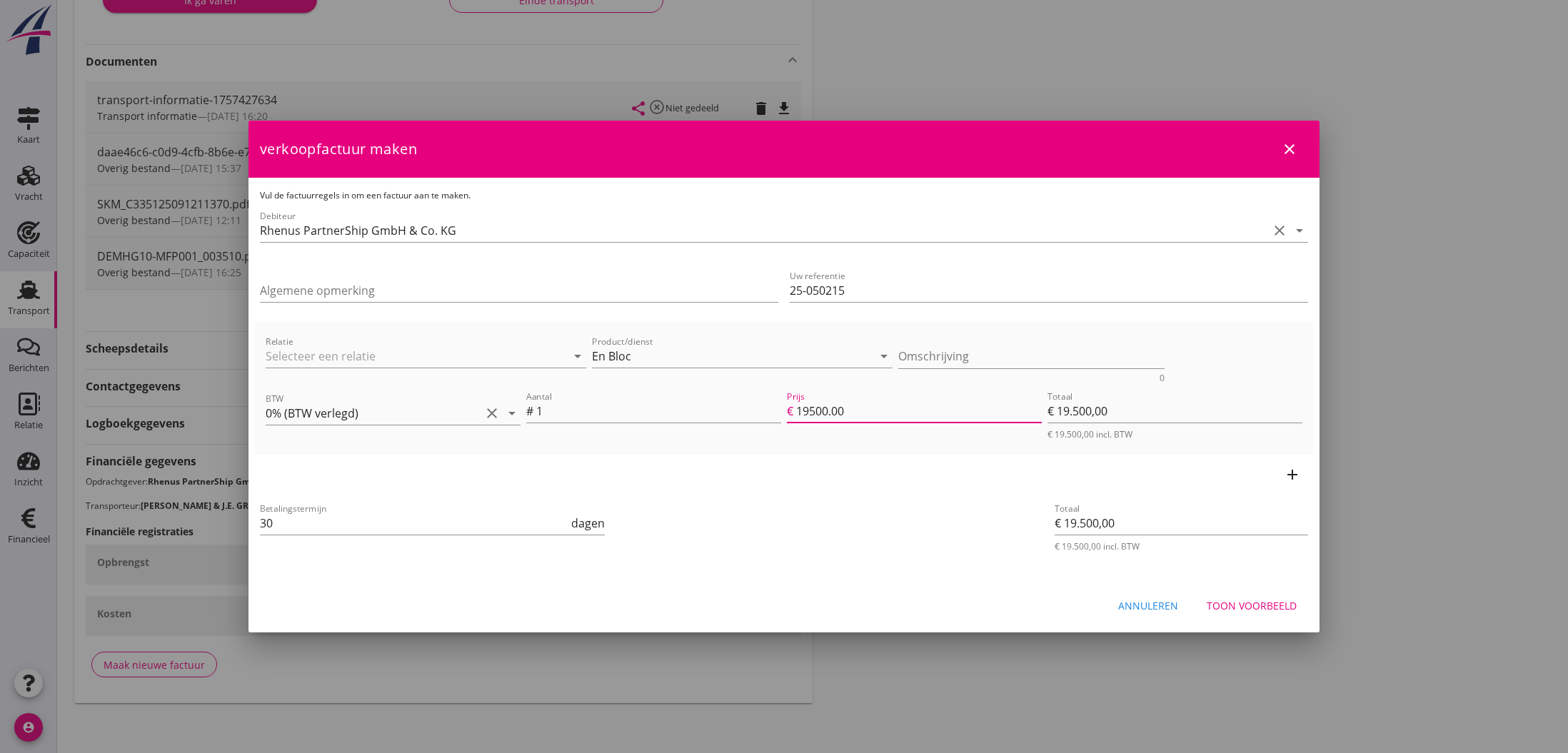
click at [1234, 605] on div "Toon voorbeeld" at bounding box center [1251, 606] width 90 height 15
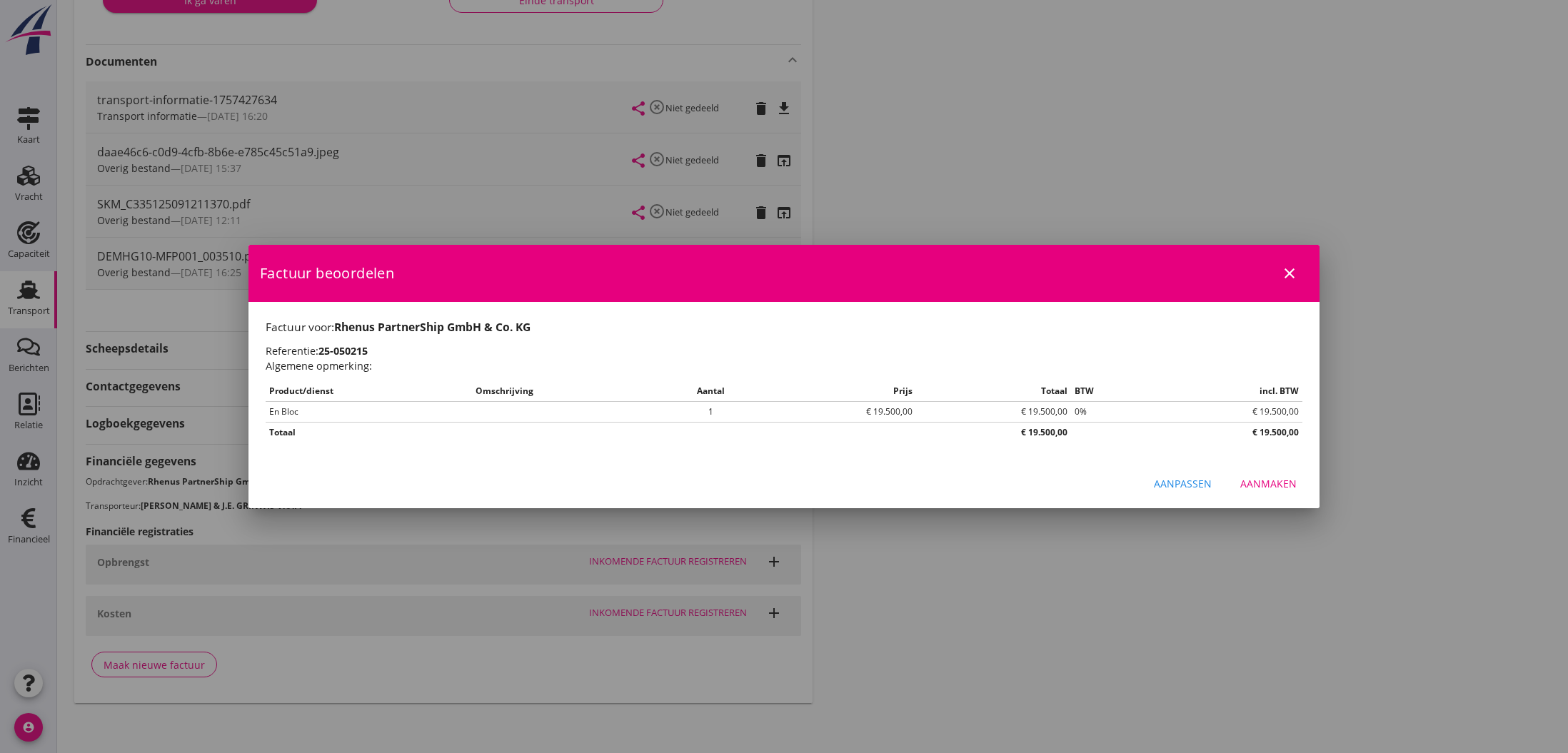
click at [1270, 481] on div "Aanmaken" at bounding box center [1268, 483] width 57 height 15
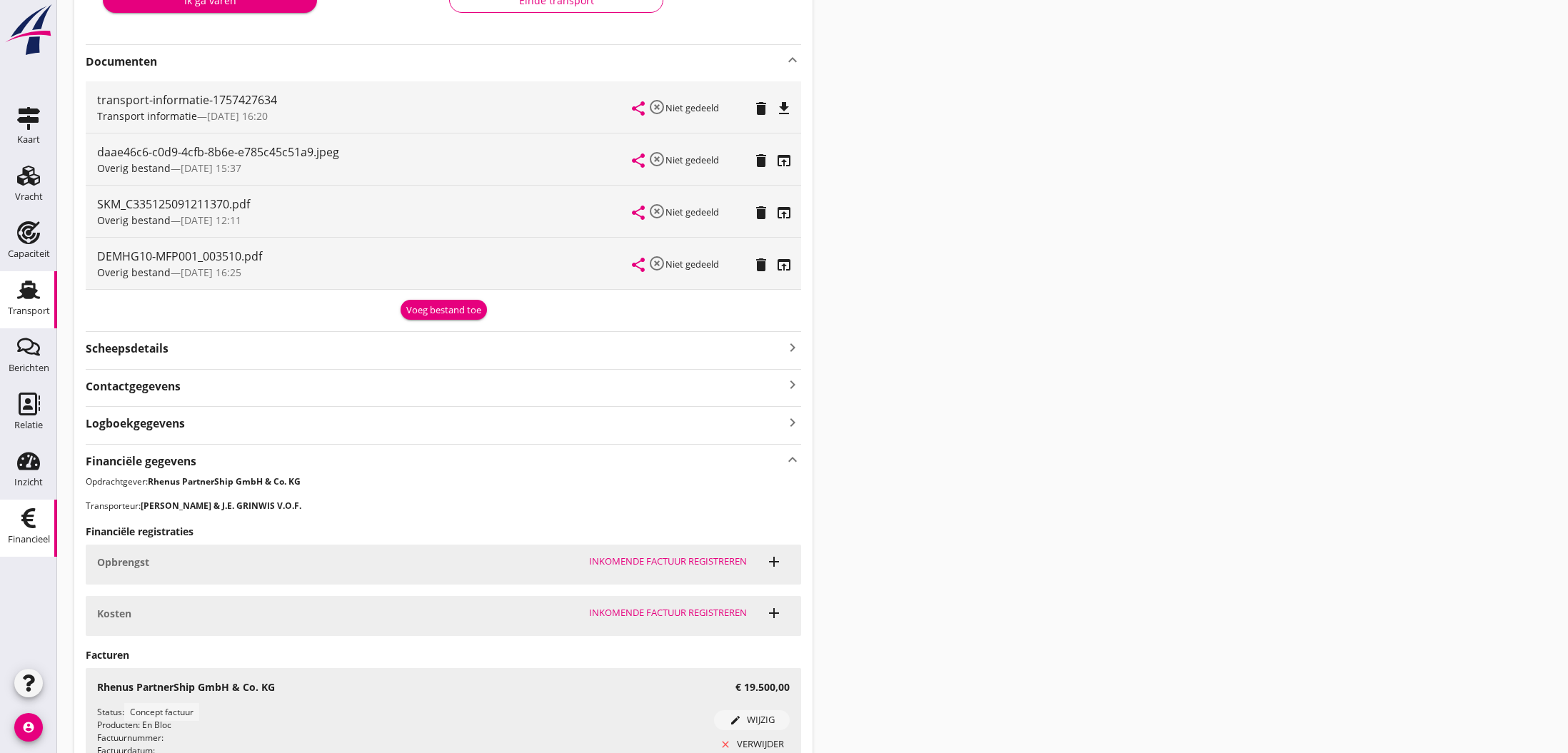
click at [33, 520] on use at bounding box center [28, 519] width 14 height 20
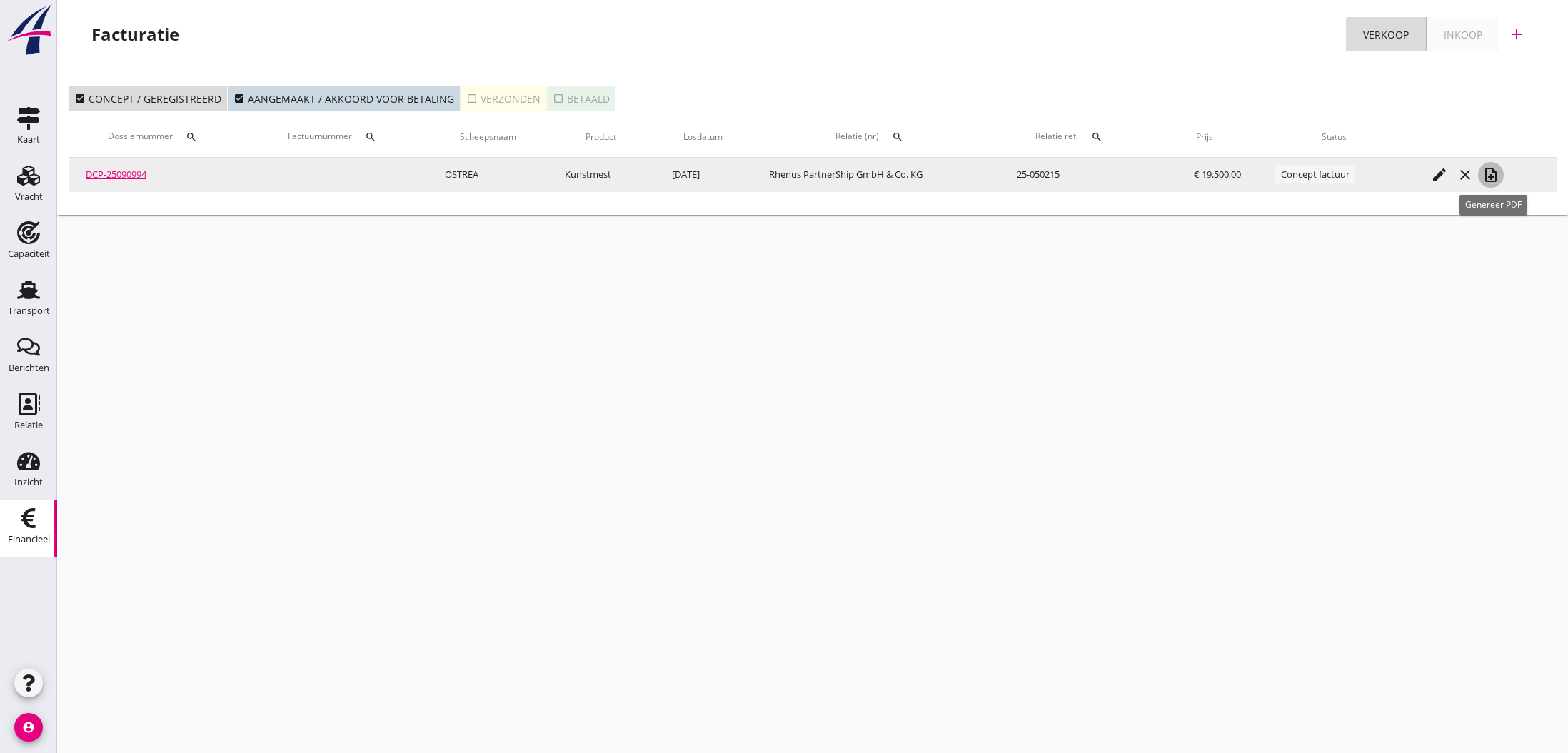
click at [1493, 178] on icon "note_add" at bounding box center [1491, 175] width 17 height 17
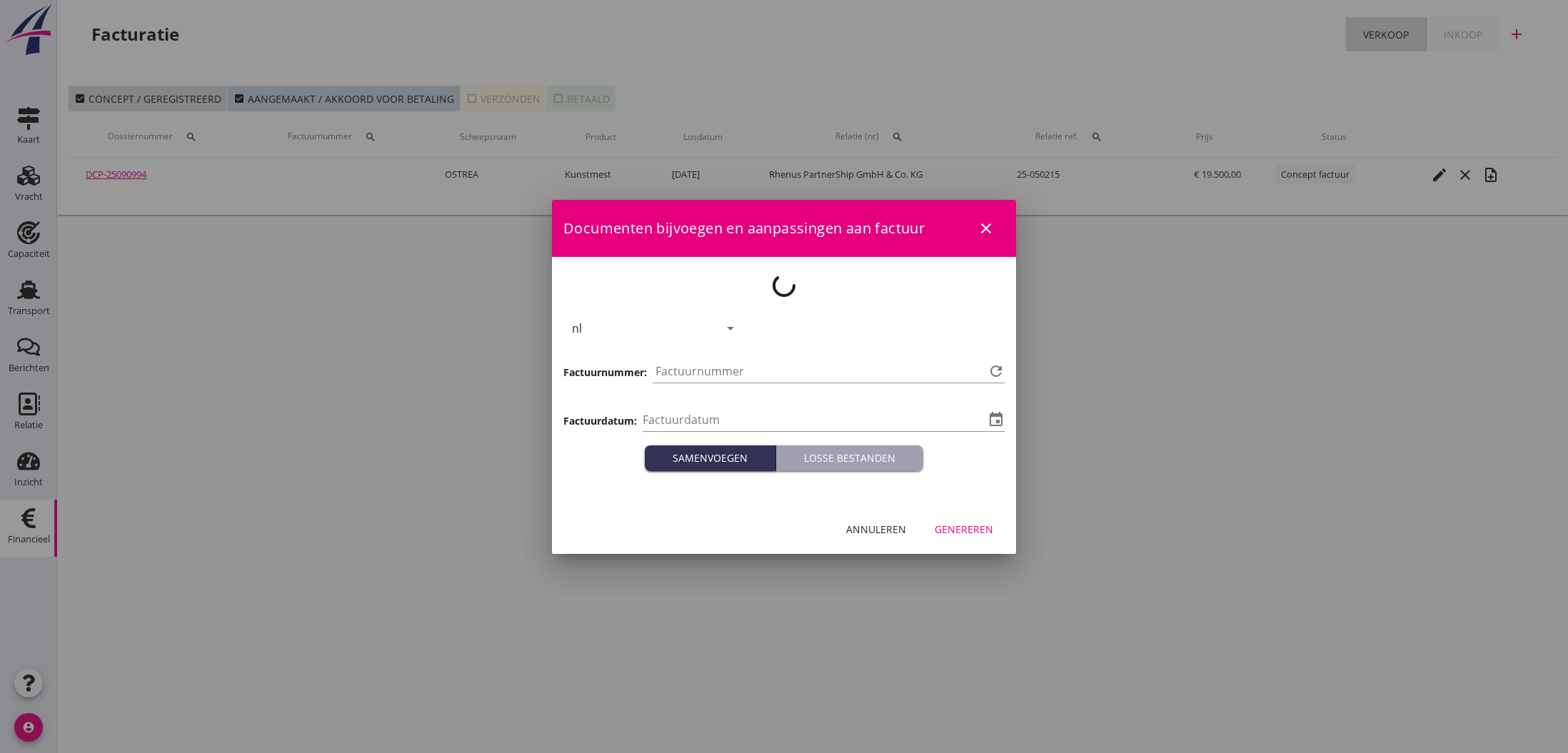
type input "[DATE]"
type input "797"
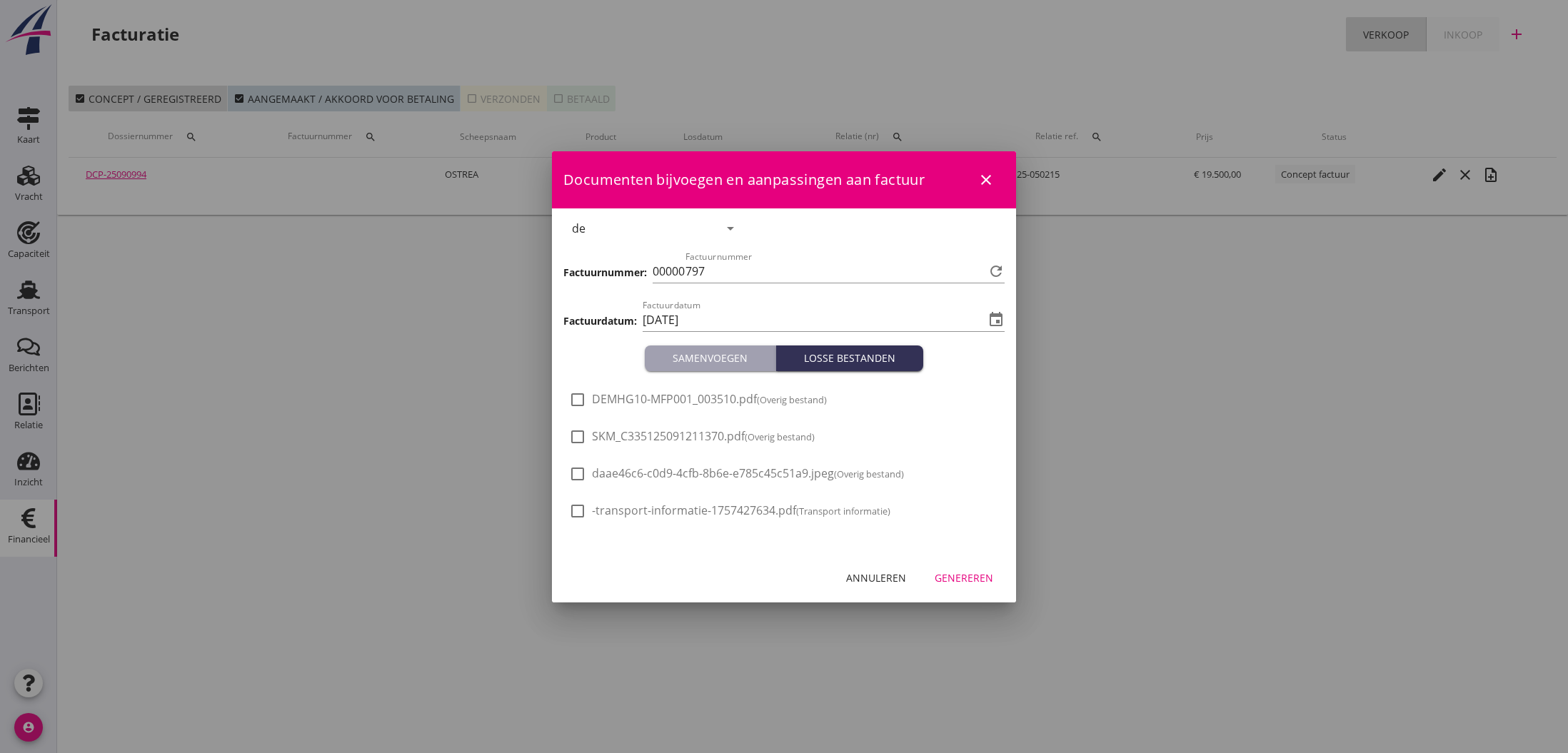
click at [960, 583] on div "Genereren" at bounding box center [964, 578] width 59 height 15
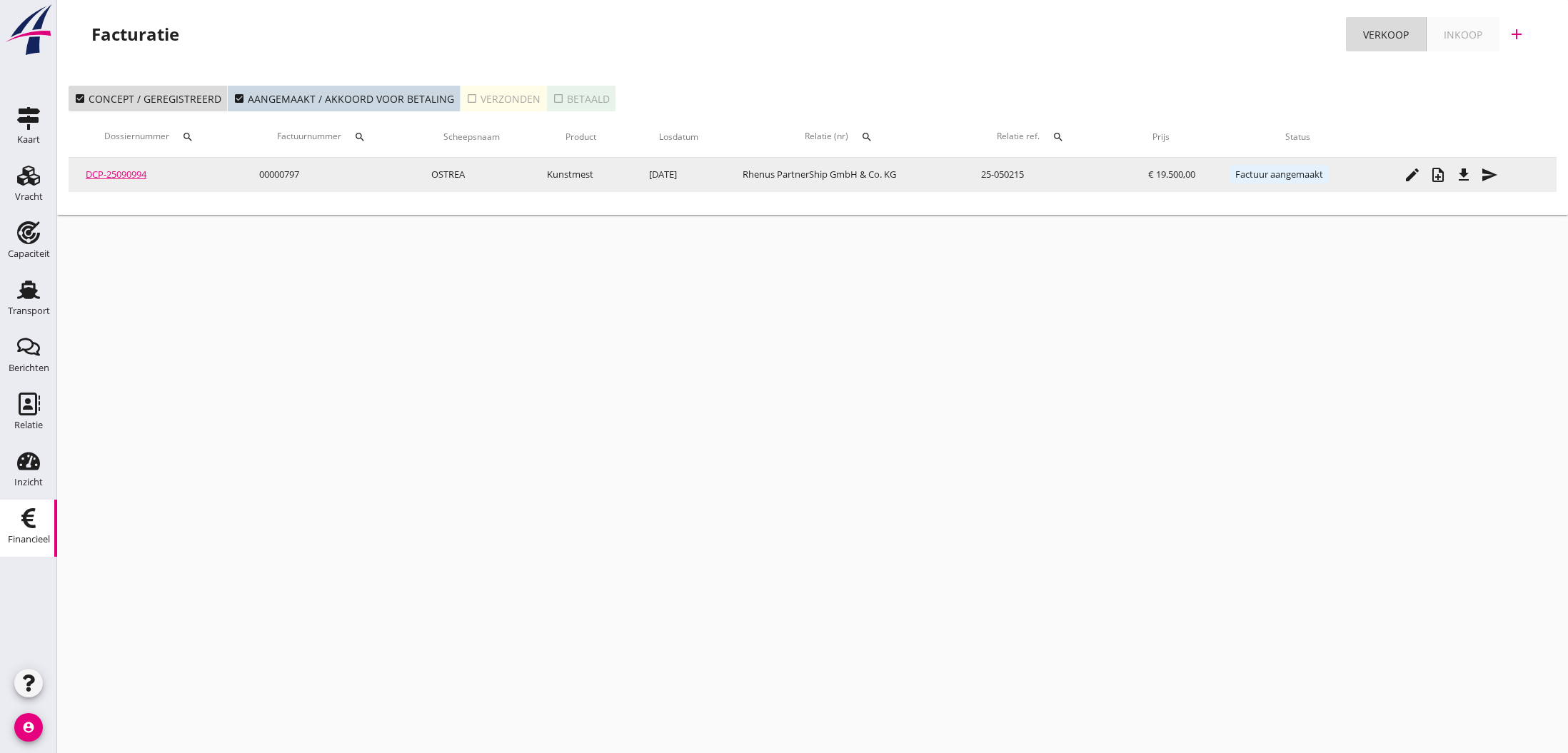
click at [1467, 178] on icon "file_download" at bounding box center [1464, 175] width 17 height 17
click at [1493, 174] on icon "send" at bounding box center [1489, 175] width 17 height 17
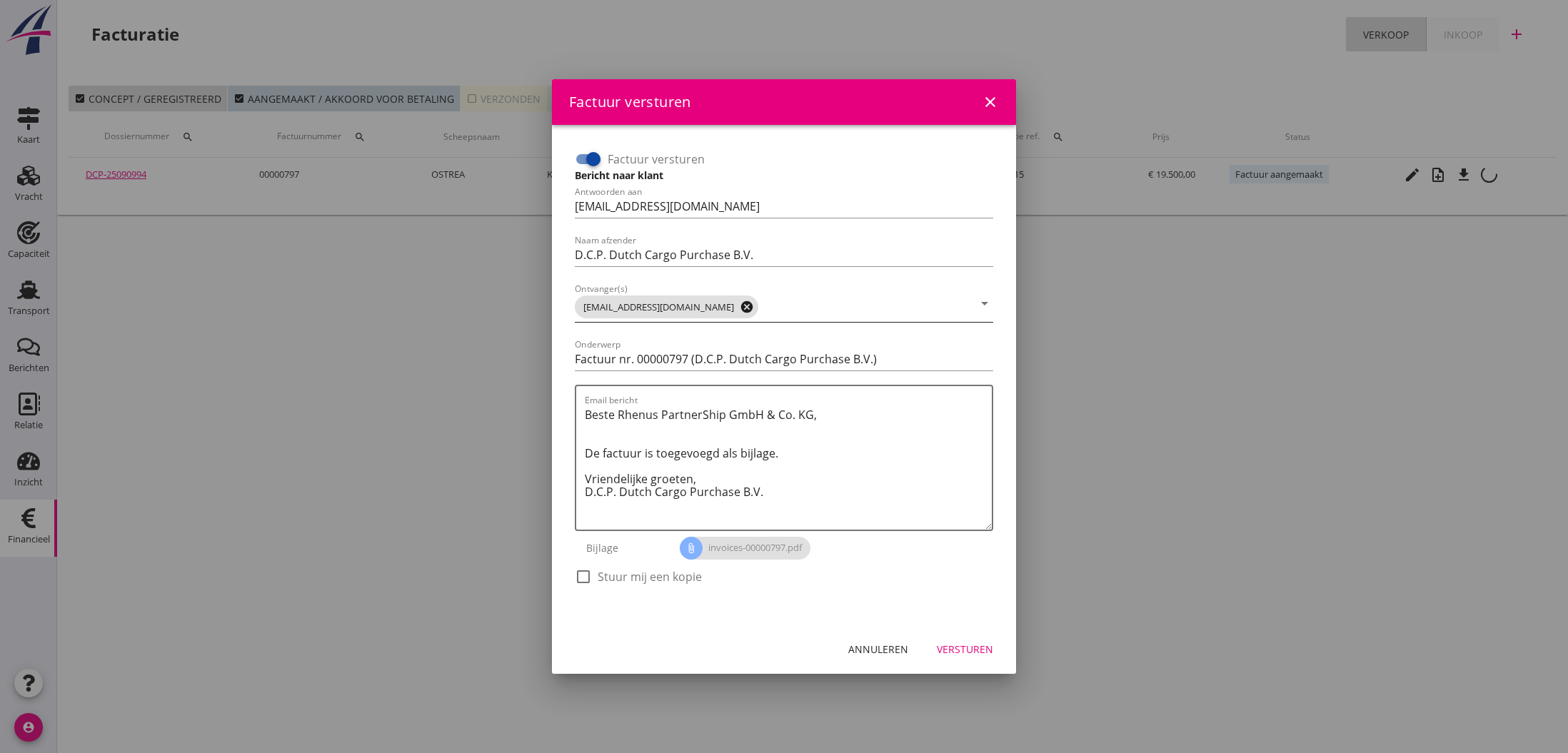
click at [740, 308] on icon "cancel" at bounding box center [746, 307] width 14 height 14
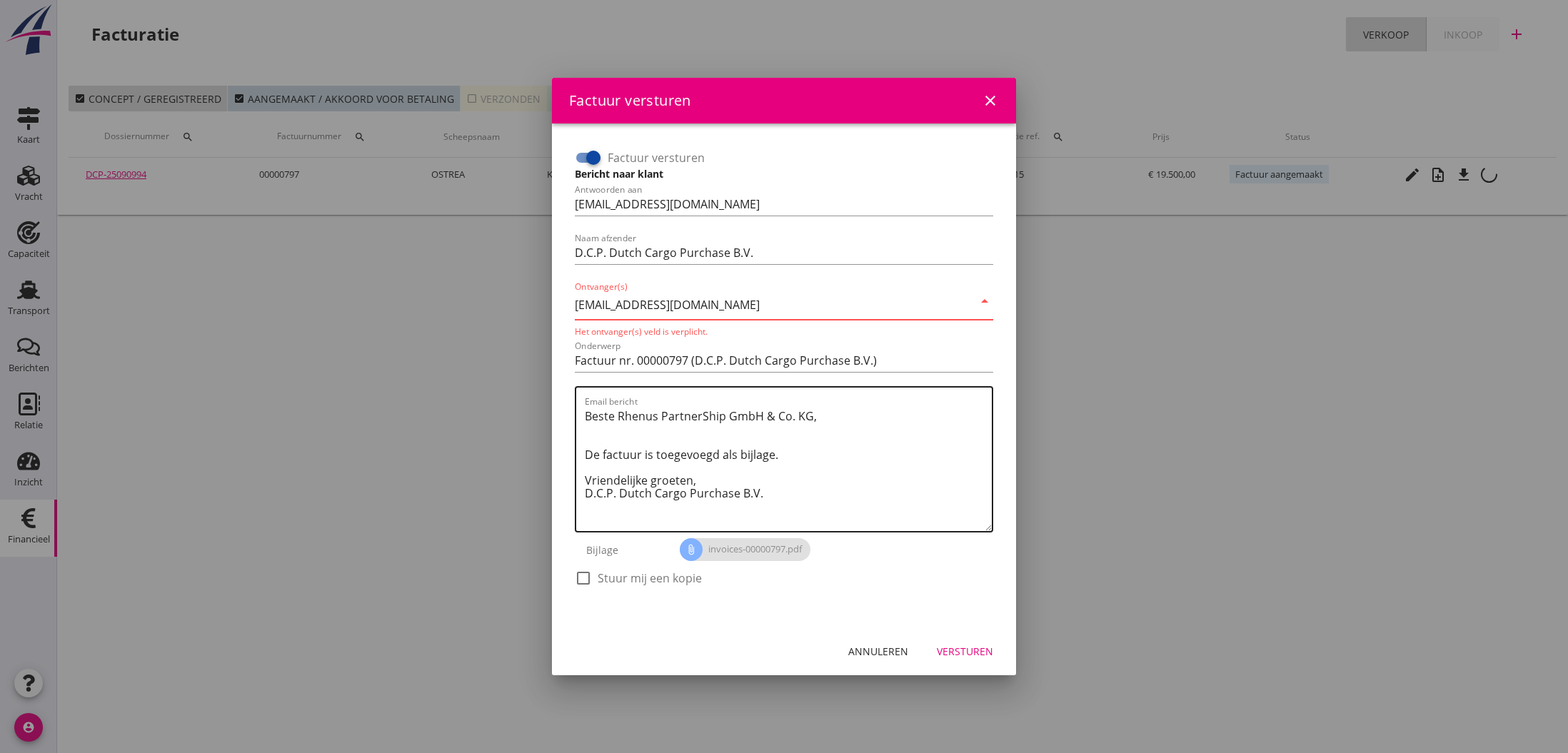
type input "[EMAIL_ADDRESS][DOMAIN_NAME]"
click at [790, 443] on textarea "Beste Rhenus PartnerShip GmbH & Co. KG, De factuur is toegevoegd als bijlage. V…" at bounding box center [788, 469] width 407 height 126
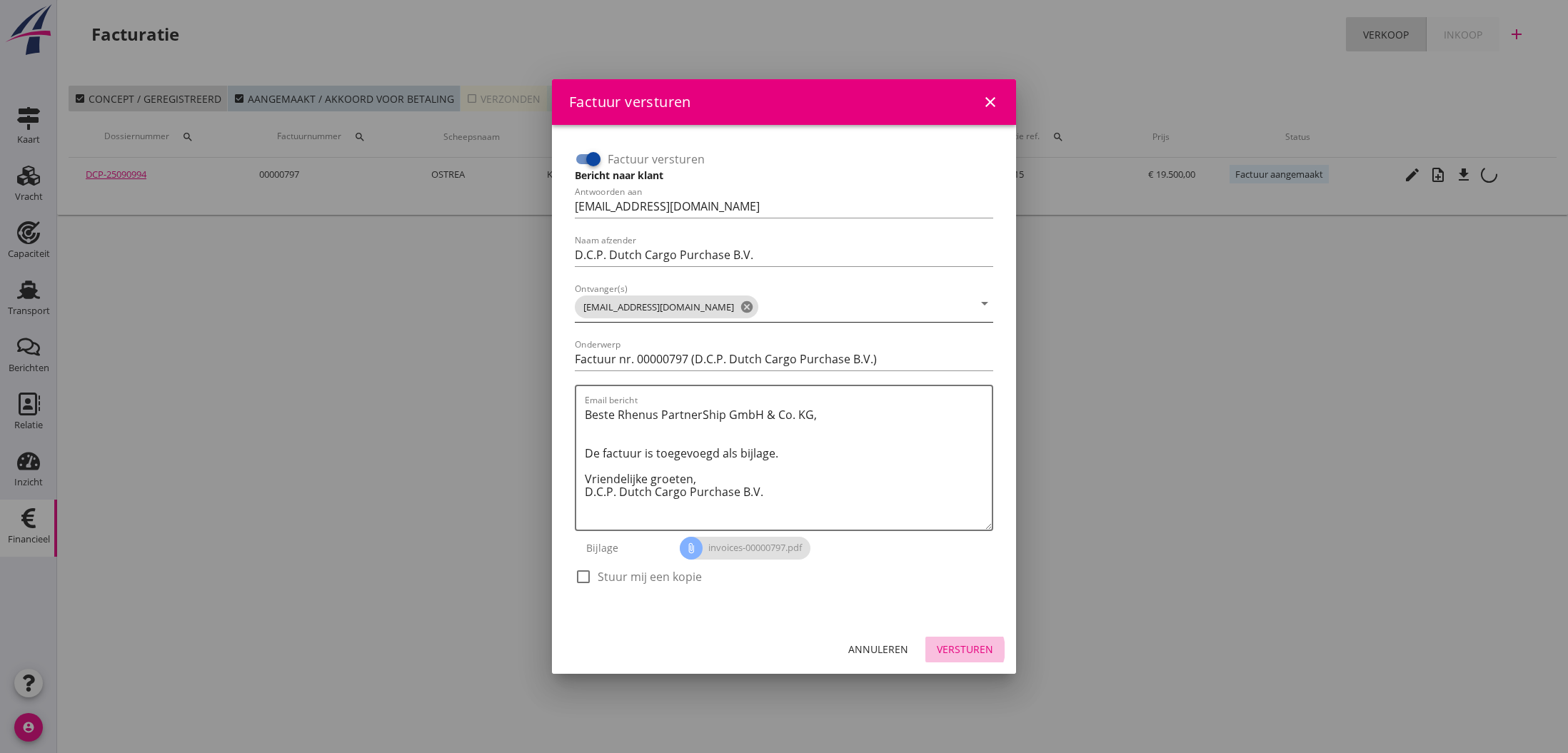
click at [972, 652] on div "Versturen" at bounding box center [965, 650] width 57 height 15
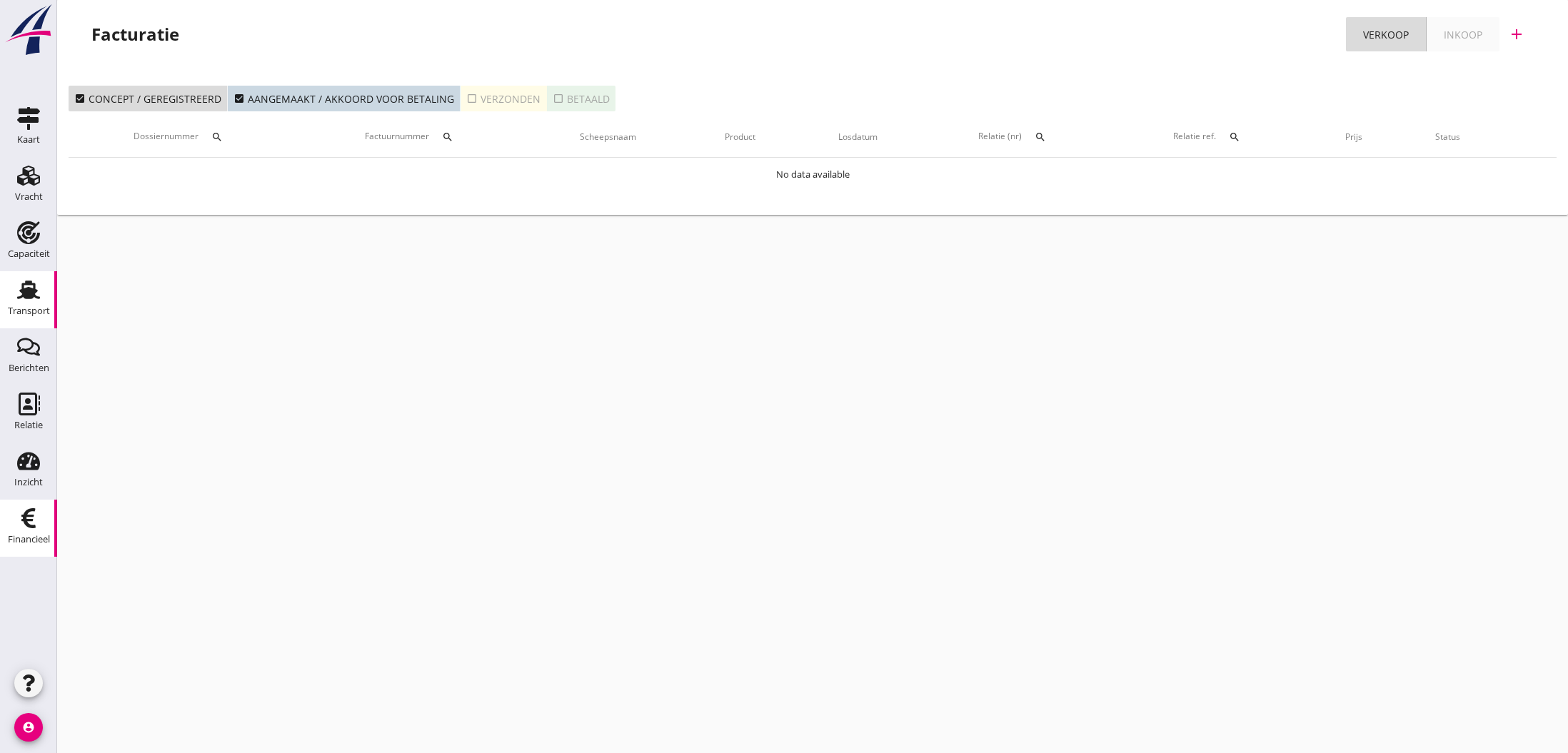
click at [31, 291] on use at bounding box center [28, 290] width 23 height 19
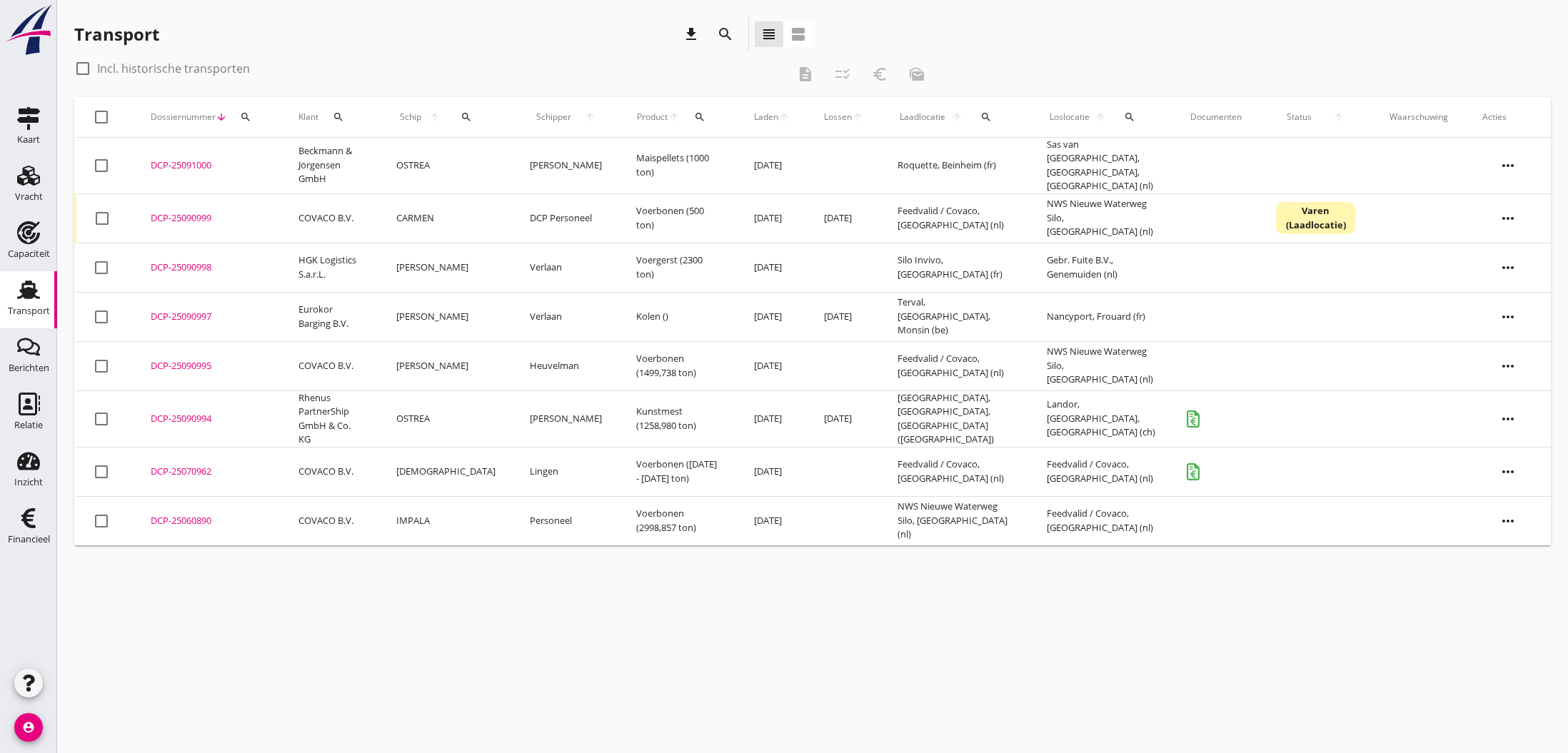
click at [170, 412] on div "DCP-25090994" at bounding box center [207, 418] width 113 height 14
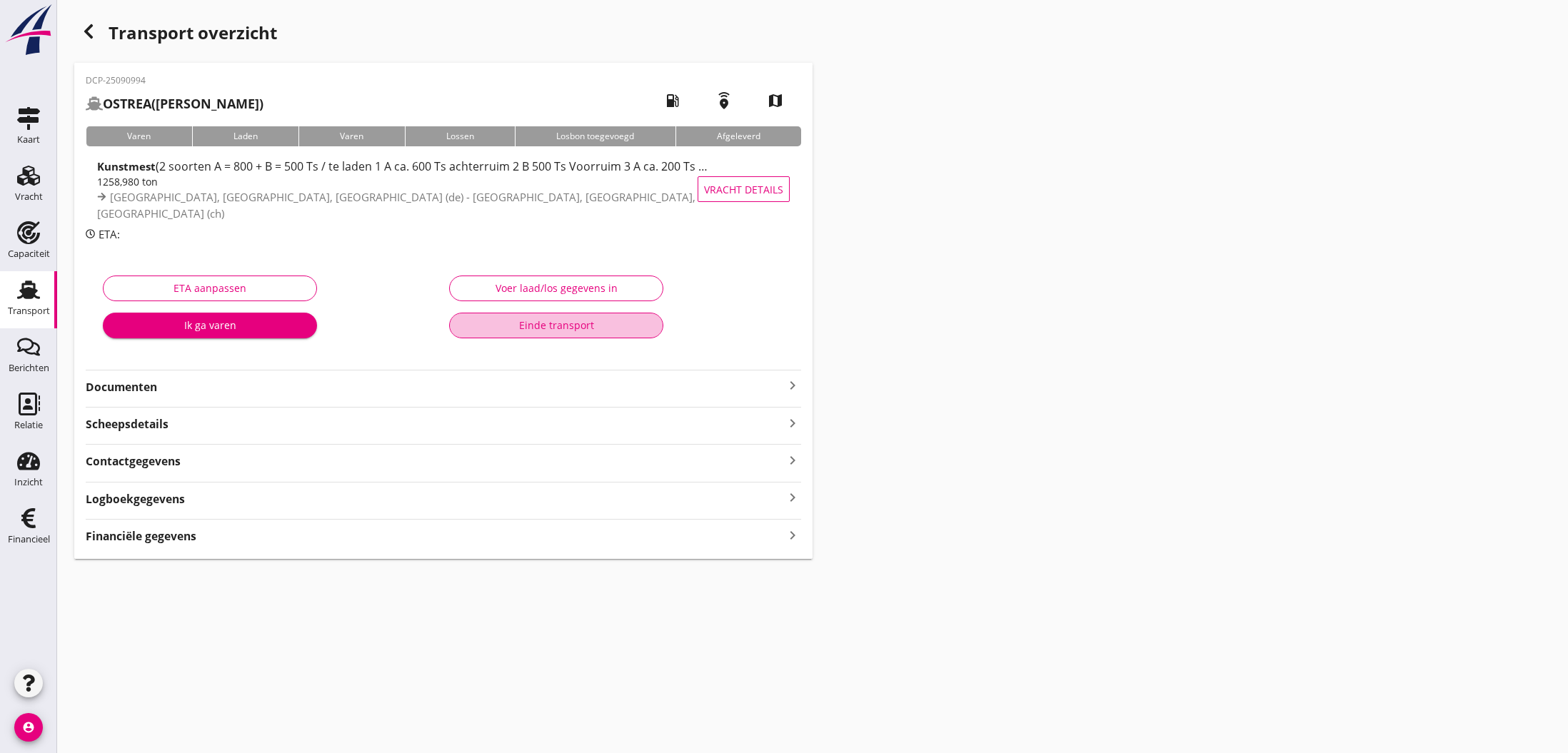
click at [544, 328] on div "Einde transport" at bounding box center [556, 325] width 190 height 15
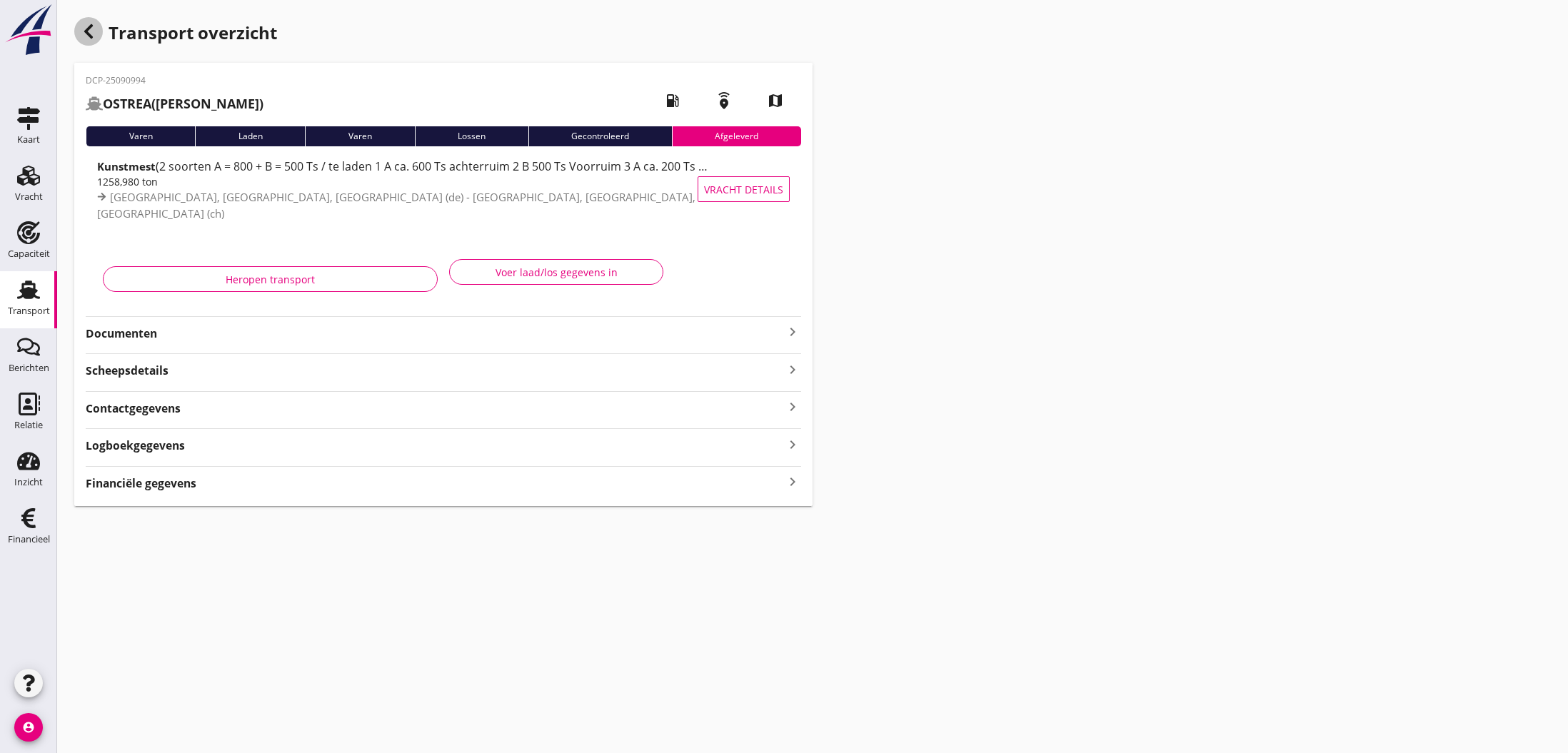
click at [92, 29] on icon "button" at bounding box center [88, 32] width 17 height 17
